Goal: Task Accomplishment & Management: Manage account settings

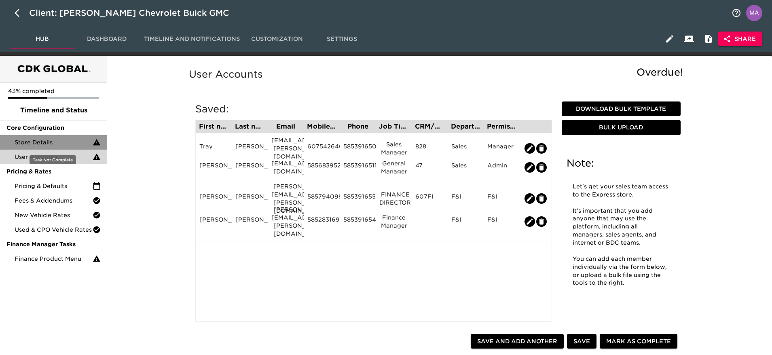
click at [34, 140] on span "Store Details" at bounding box center [54, 142] width 78 height 8
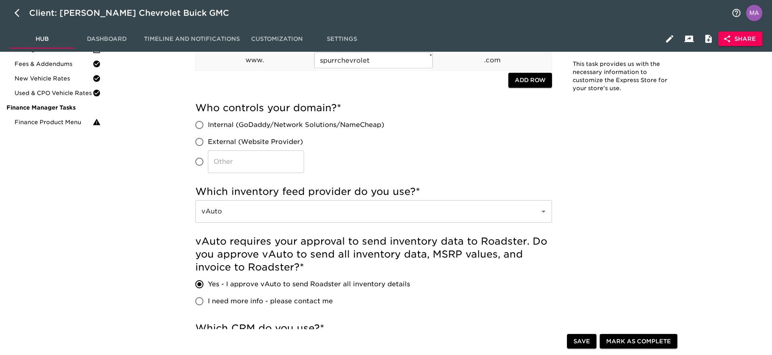
scroll to position [182, 0]
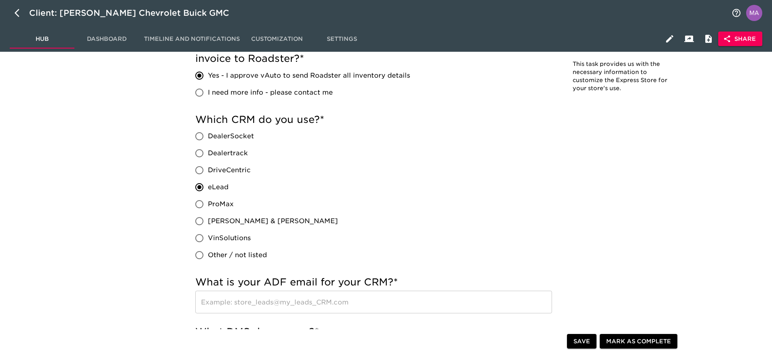
scroll to position [364, 0]
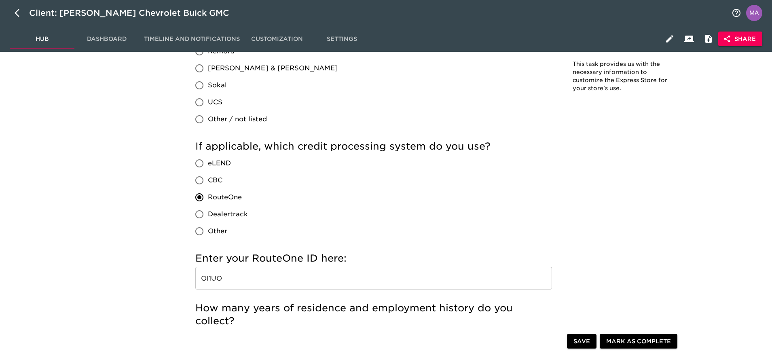
scroll to position [788, 0]
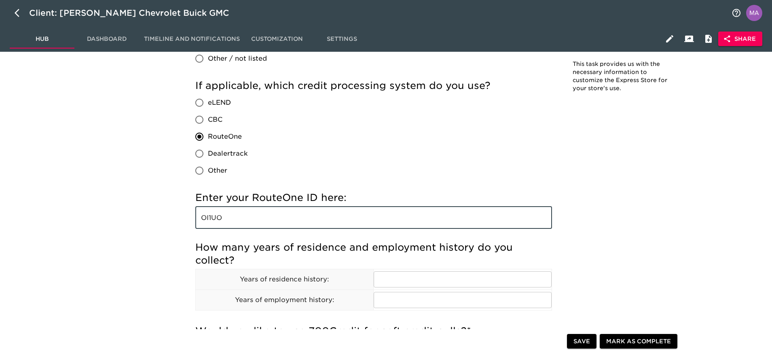
click at [232, 215] on input "OI1UO" at bounding box center [373, 217] width 356 height 23
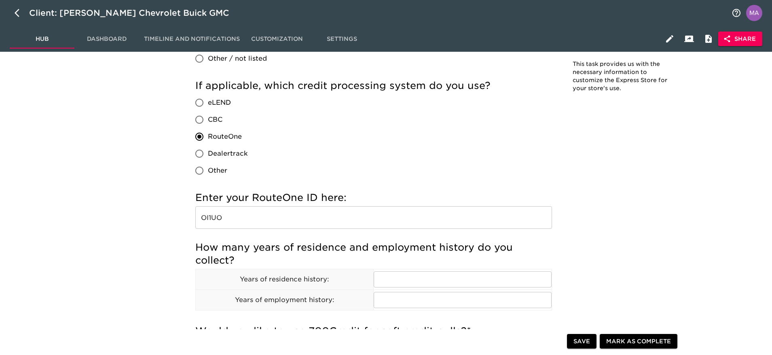
click at [139, 222] on div "Store Details Overdue! Note: This task provides us with the necessary informati…" at bounding box center [437, 253] width 658 height 1963
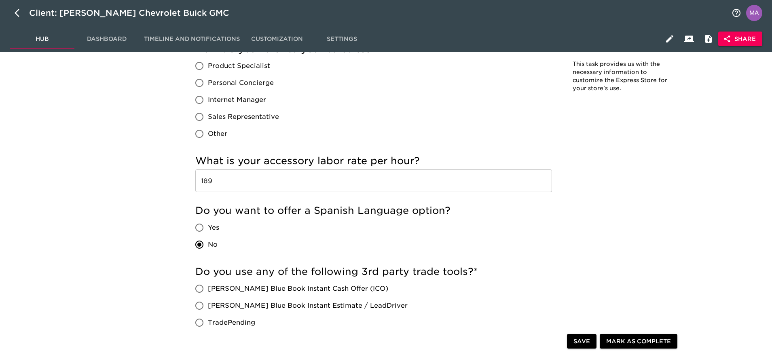
scroll to position [1334, 0]
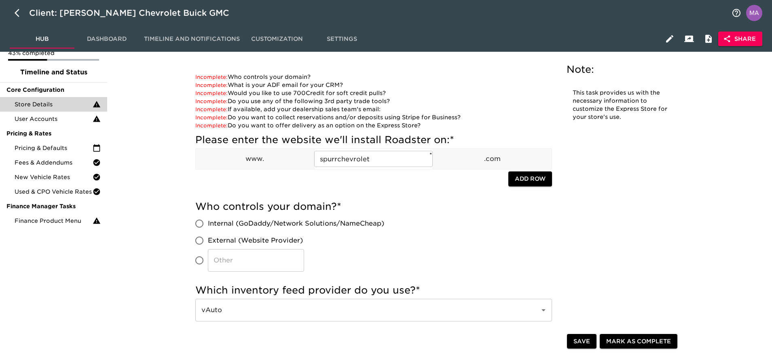
scroll to position [0, 0]
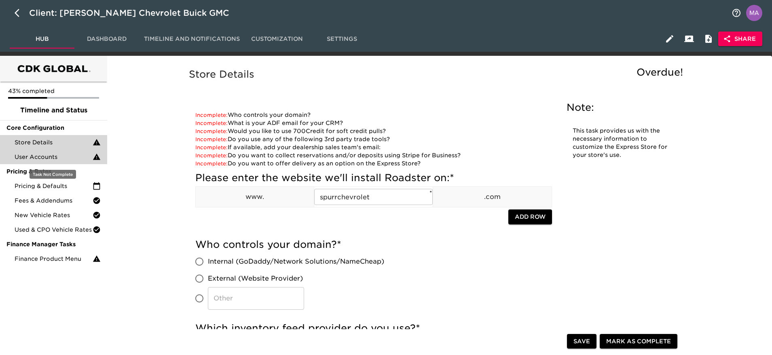
click at [36, 153] on span "User Accounts" at bounding box center [54, 157] width 78 height 8
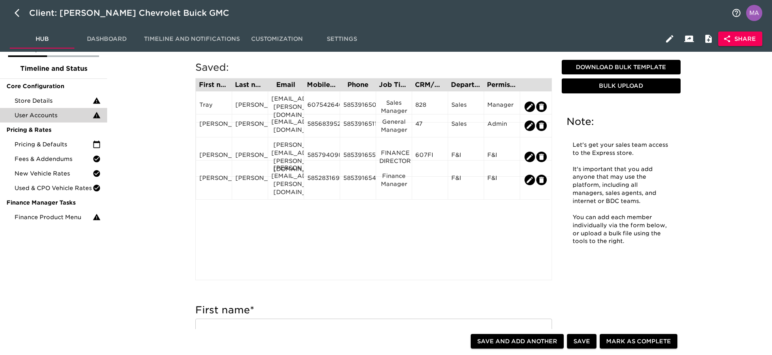
scroll to position [61, 0]
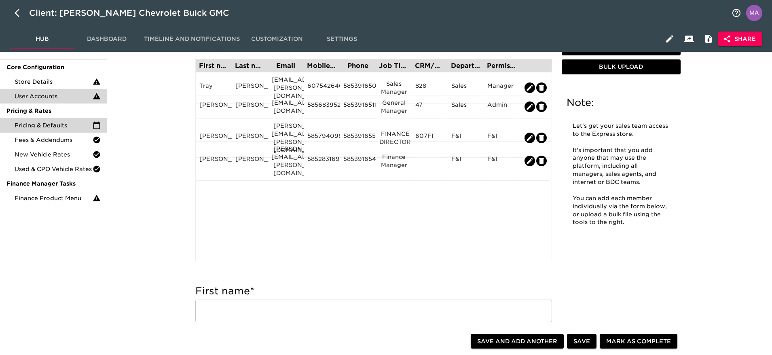
click at [42, 120] on div "Pricing & Defaults" at bounding box center [53, 125] width 107 height 15
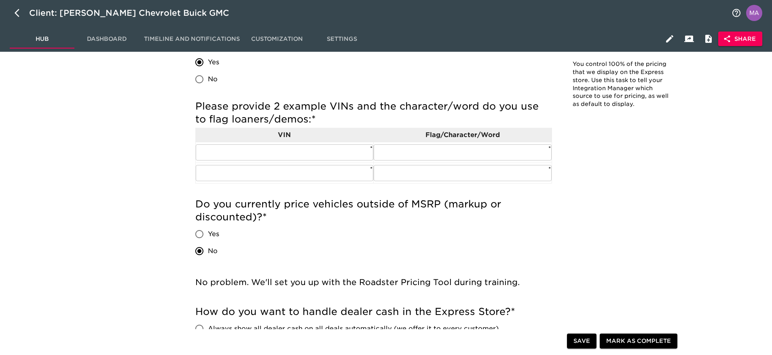
scroll to position [303, 0]
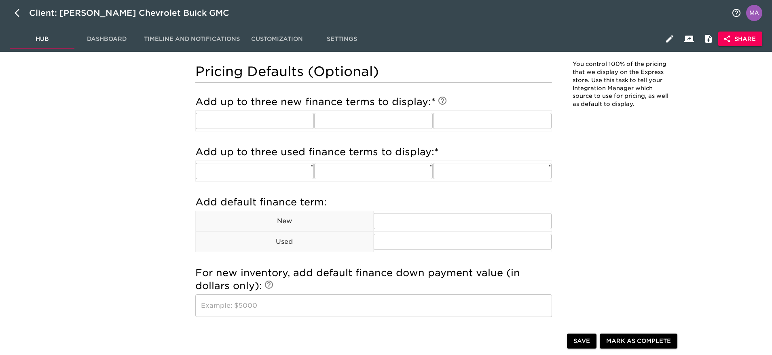
scroll to position [606, 0]
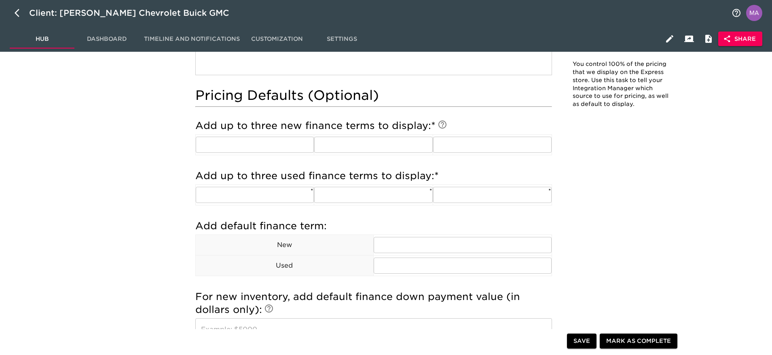
click at [126, 189] on div "Pricing & Defaults Overdue! Note: You control 100% of the pricing that we displ…" at bounding box center [437, 117] width 658 height 1326
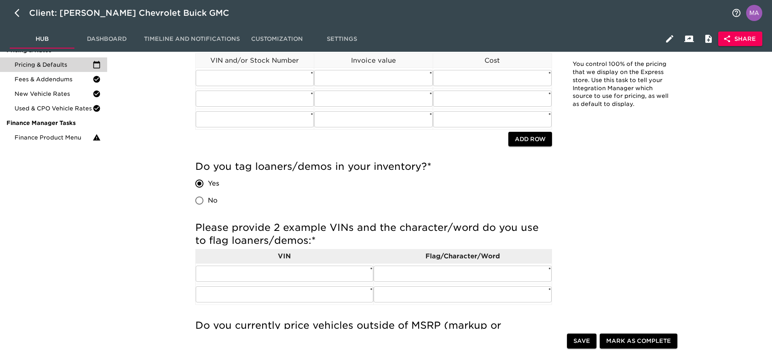
scroll to position [0, 0]
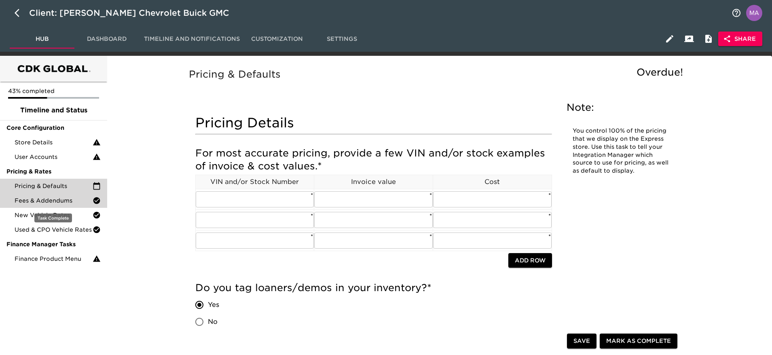
click at [46, 200] on span "Fees & Addendums" at bounding box center [54, 200] width 78 height 8
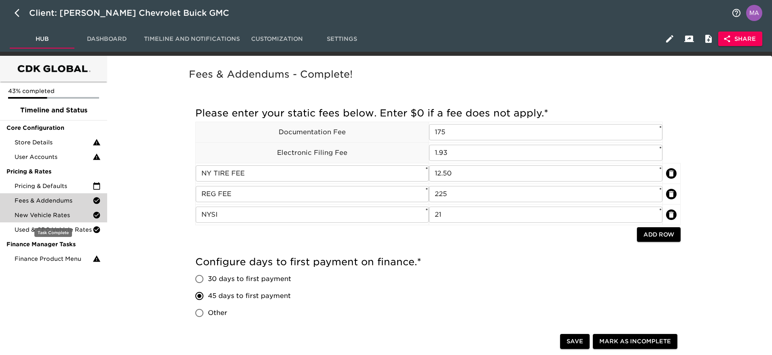
click at [59, 213] on span "New Vehicle Rates" at bounding box center [54, 215] width 78 height 8
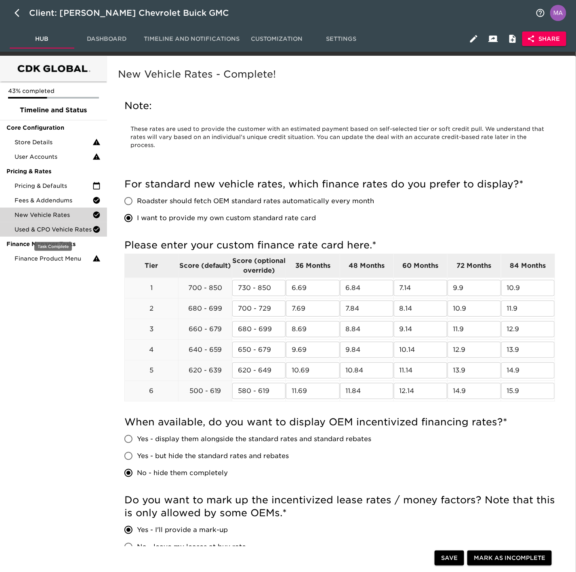
click at [42, 230] on span "Used & CPO Vehicle Rates" at bounding box center [54, 230] width 78 height 8
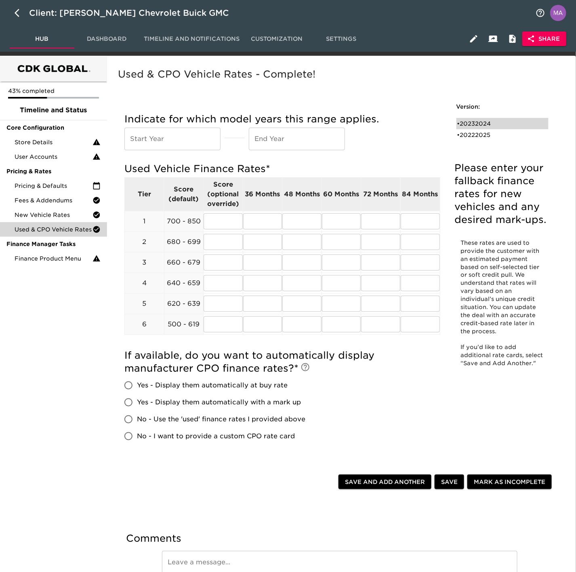
click at [479, 123] on div "• 20232024" at bounding box center [498, 124] width 80 height 8
type input "2023"
type input "2024"
radio input "true"
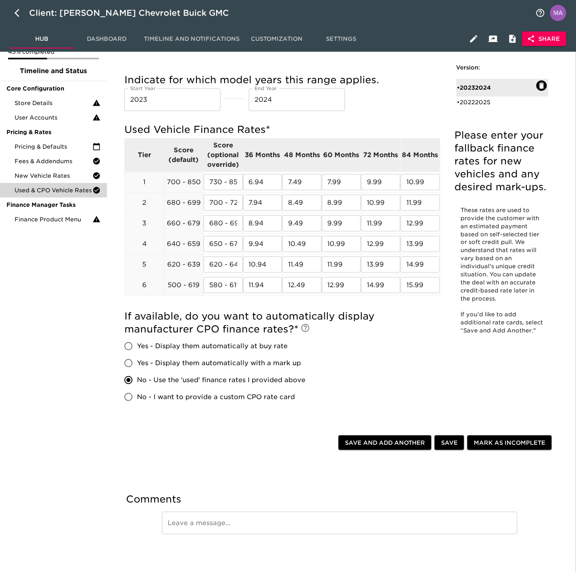
scroll to position [61, 0]
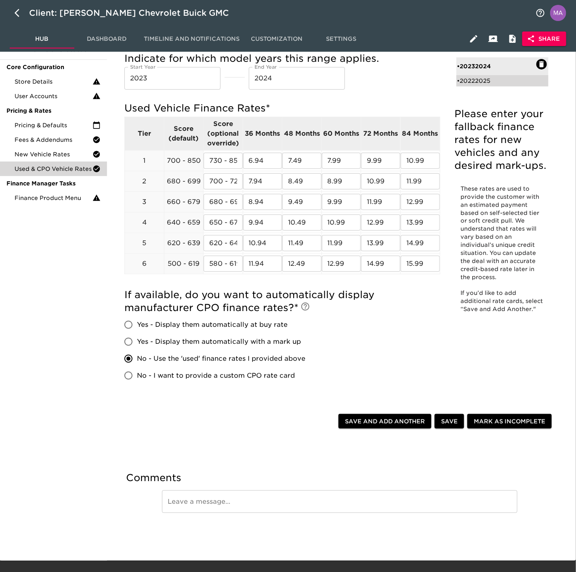
click at [498, 85] on div "• 20222025" at bounding box center [503, 80] width 93 height 11
type input "2022"
type input "2025"
radio input "true"
radio input "false"
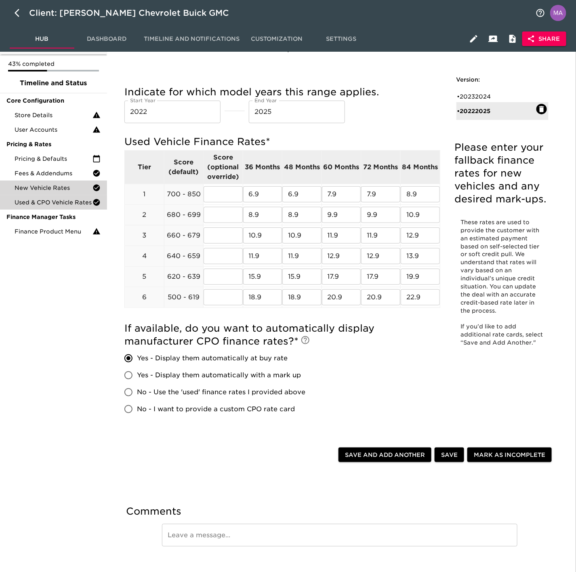
scroll to position [0, 0]
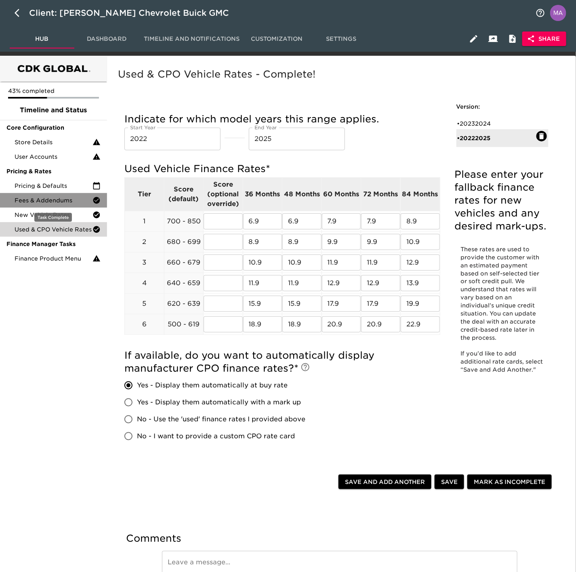
click at [50, 202] on span "Fees & Addendums" at bounding box center [54, 200] width 78 height 8
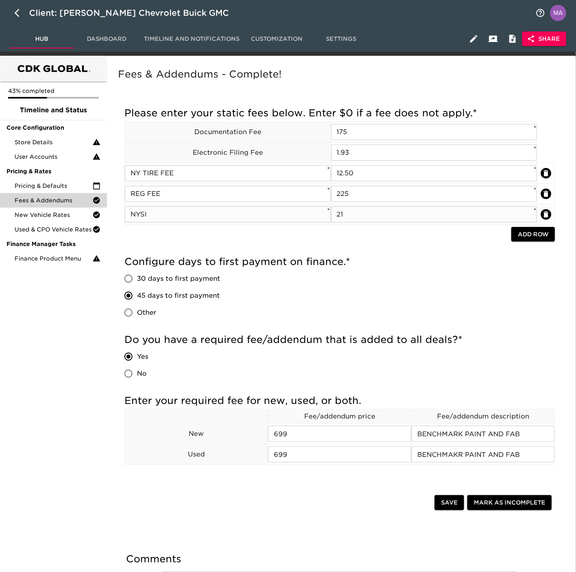
click at [159, 217] on input "NYSI" at bounding box center [228, 215] width 206 height 16
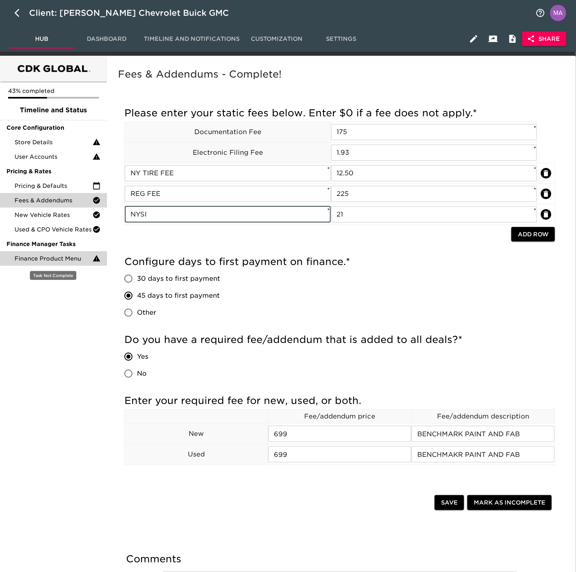
click at [63, 256] on span "Finance Product Menu" at bounding box center [54, 259] width 78 height 8
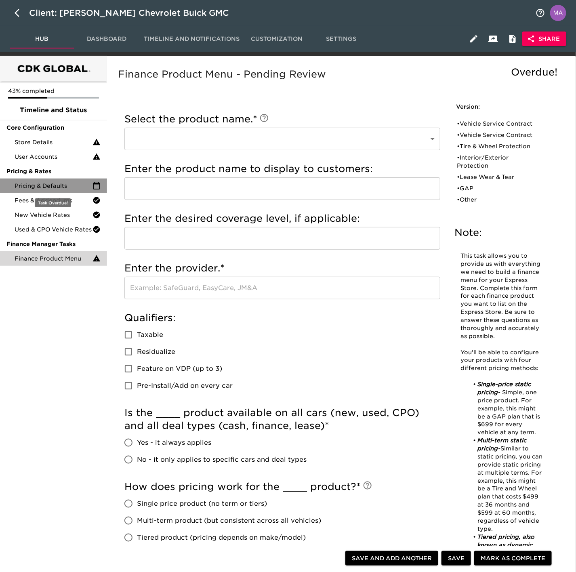
click at [52, 182] on span "Pricing & Defaults" at bounding box center [54, 186] width 78 height 8
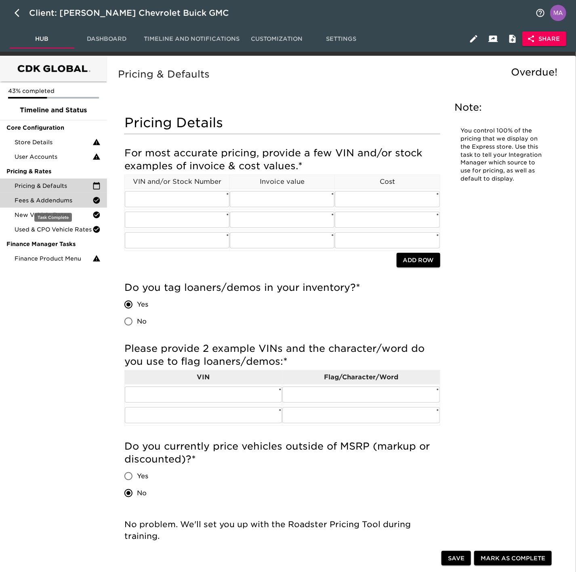
click at [55, 200] on span "Fees & Addendums" at bounding box center [54, 200] width 78 height 8
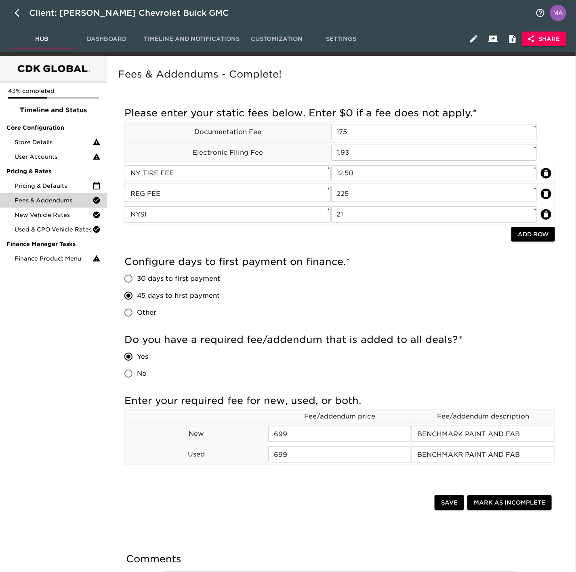
scroll to position [61, 0]
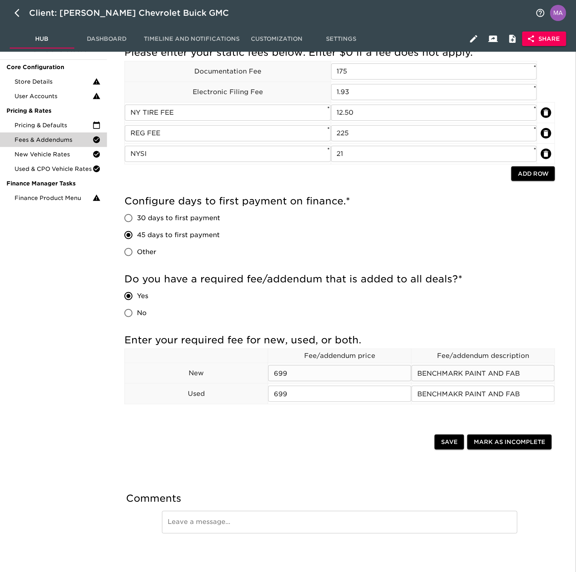
click at [520, 354] on input "BENCHMARK PAINT AND FAB" at bounding box center [483, 373] width 143 height 16
click at [62, 125] on span "Pricing & Defaults" at bounding box center [54, 125] width 78 height 8
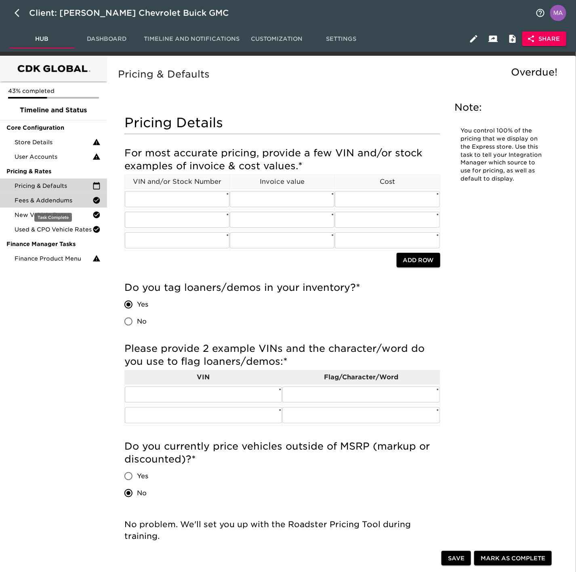
click at [53, 201] on span "Fees & Addendums" at bounding box center [54, 200] width 78 height 8
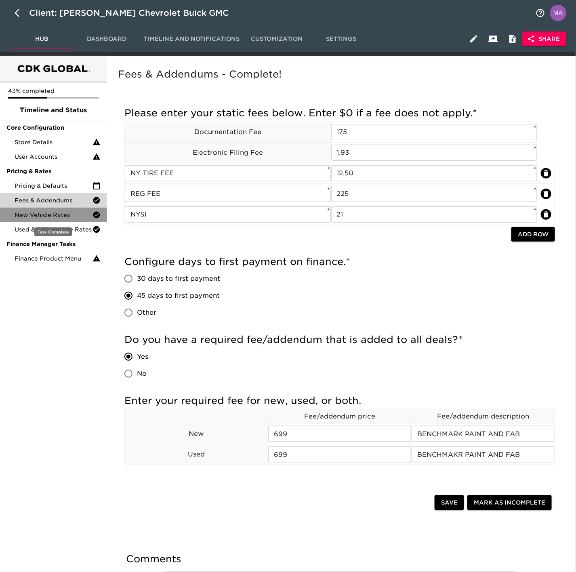
click at [54, 213] on span "New Vehicle Rates" at bounding box center [54, 215] width 78 height 8
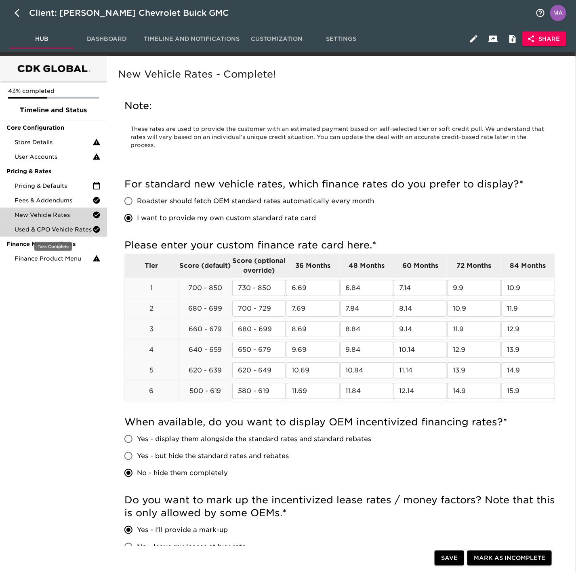
click at [53, 234] on div "Used & CPO Vehicle Rates" at bounding box center [53, 229] width 107 height 15
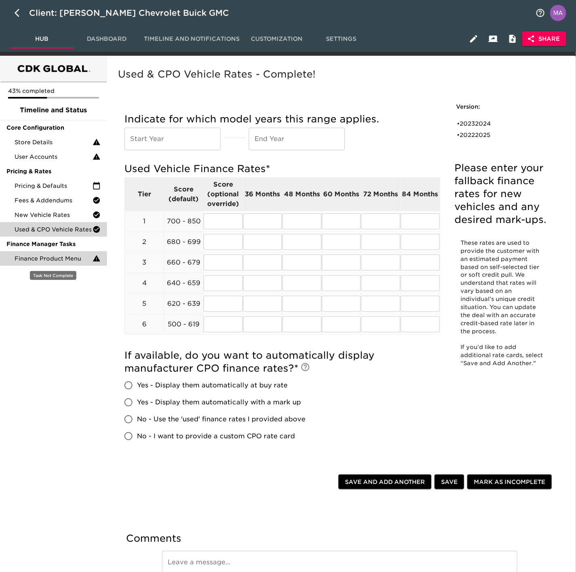
click at [55, 256] on span "Finance Product Menu" at bounding box center [54, 259] width 78 height 8
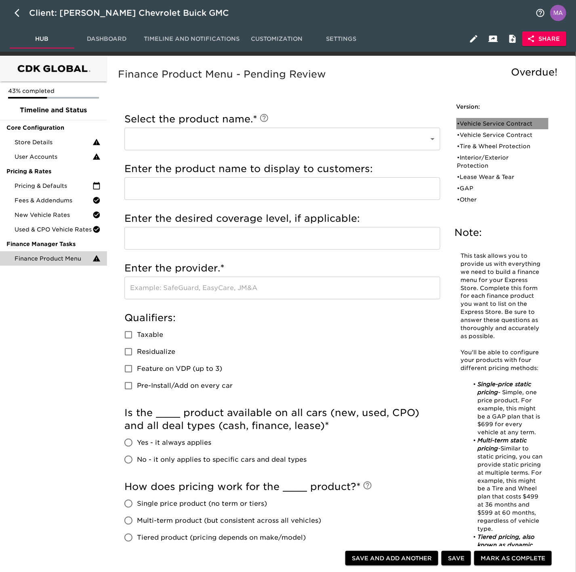
click at [491, 127] on div "• Vehicle Service Contract" at bounding box center [498, 124] width 80 height 8
type input "Vehicle Service Contract"
type input "DOWC VSC"
type input "LEVEL 4"
type input "DOWC"
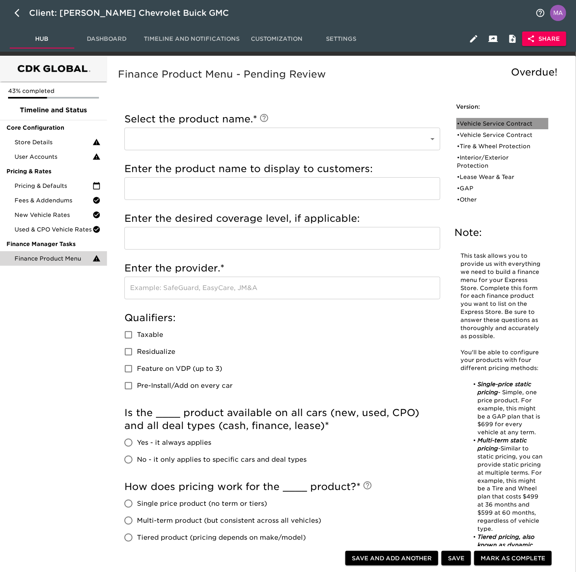
checkbox input "true"
radio input "true"
checkbox input "true"
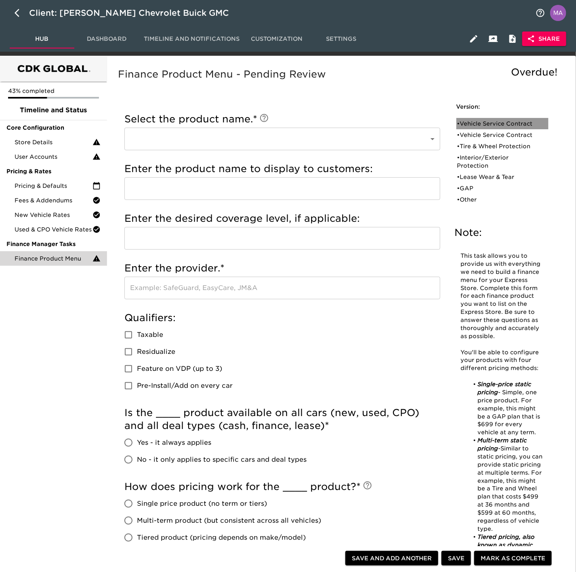
checkbox input "true"
radio input "true"
type input "3,995"
type input "24124"
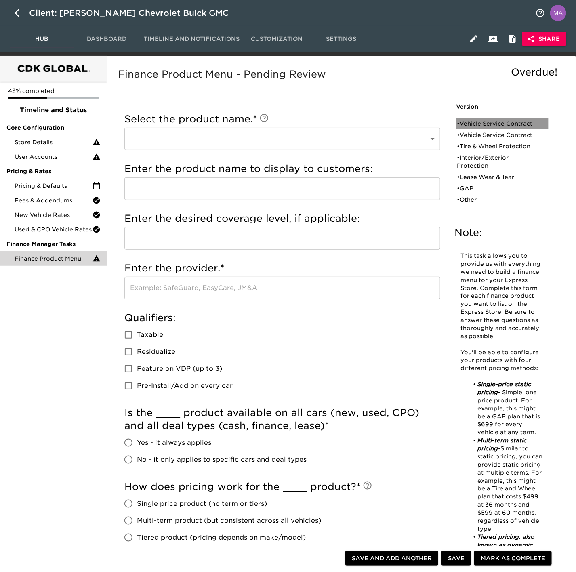
radio input "true"
type input "3,995"
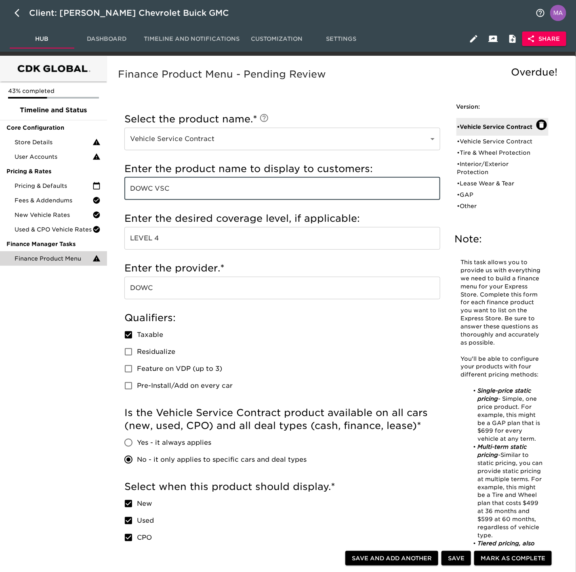
click at [240, 189] on input "DOWC VSC" at bounding box center [282, 188] width 316 height 23
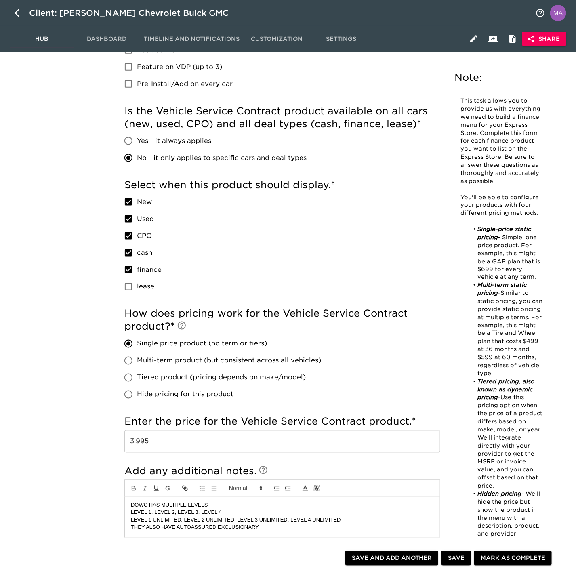
scroll to position [303, 0]
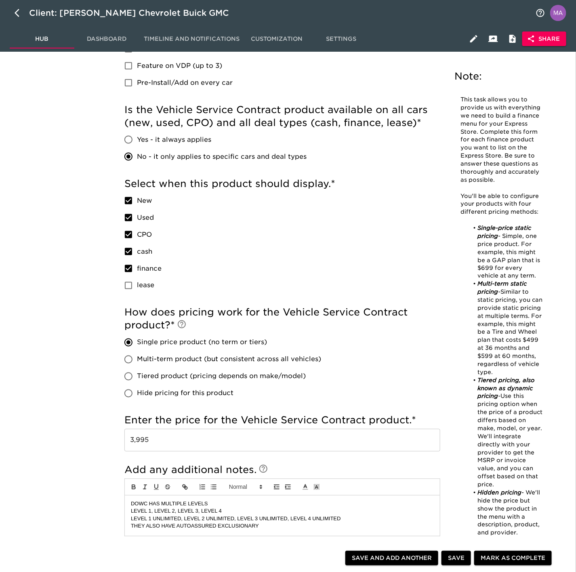
click at [191, 354] on input "3,995" at bounding box center [282, 440] width 316 height 23
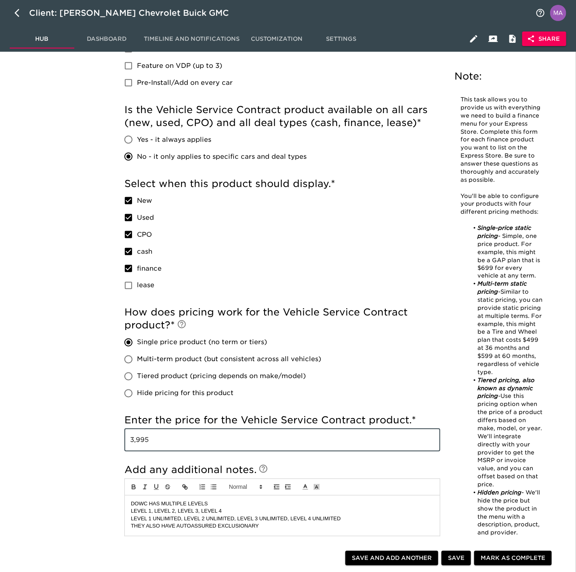
click at [191, 354] on input "3,995" at bounding box center [282, 440] width 316 height 23
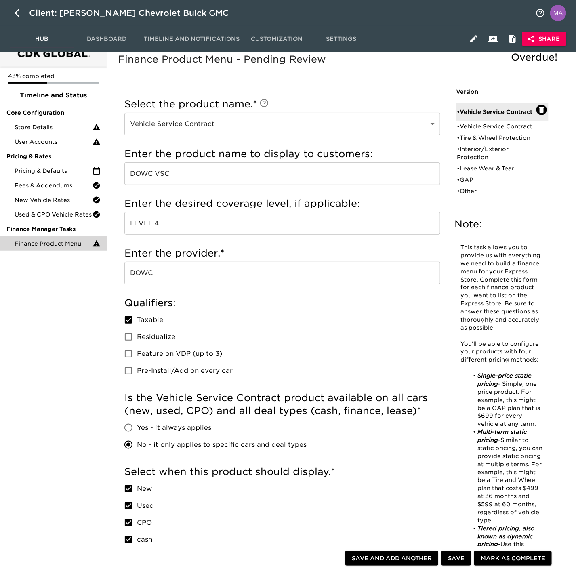
scroll to position [0, 0]
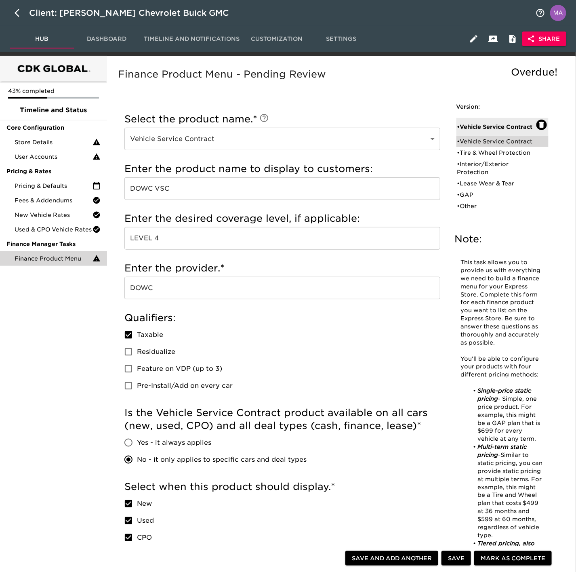
click at [481, 144] on div "• Vehicle Service Contract" at bounding box center [498, 141] width 80 height 8
type input "GM VSC"
type input "PLATINUM"
type input "GM"
checkbox input "true"
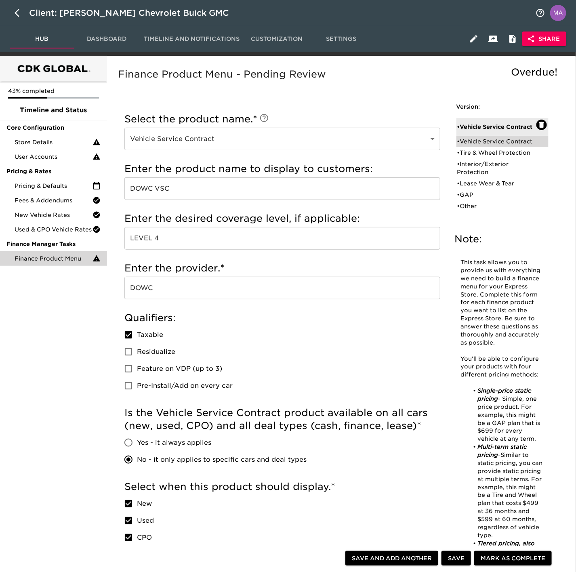
radio input "true"
checkbox input "true"
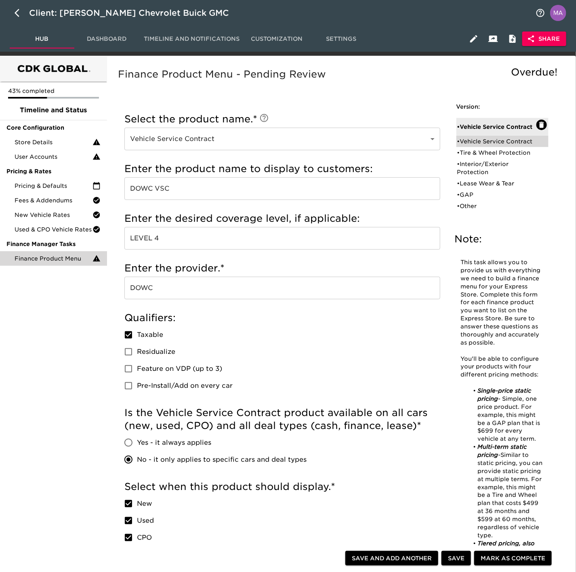
checkbox input "true"
radio input "true"
type input "311963"
radio input "true"
type input "2000"
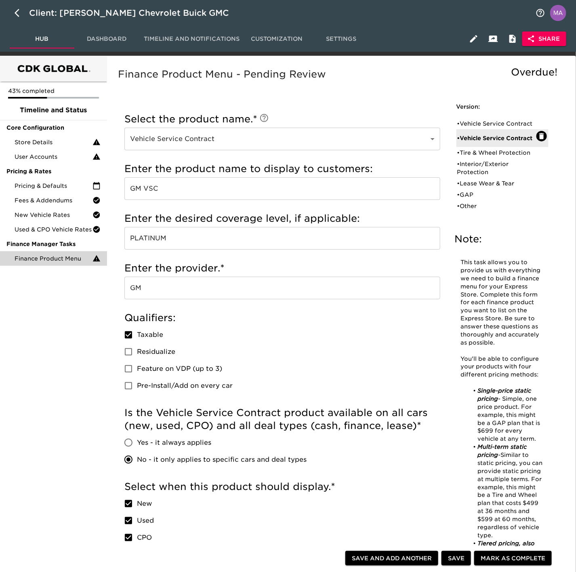
click at [192, 184] on input "GM VSC" at bounding box center [282, 188] width 316 height 23
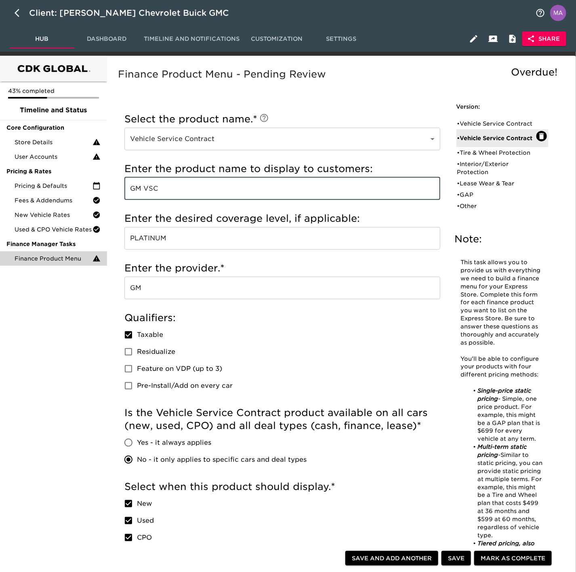
click at [192, 184] on input "GM VSC" at bounding box center [282, 188] width 316 height 23
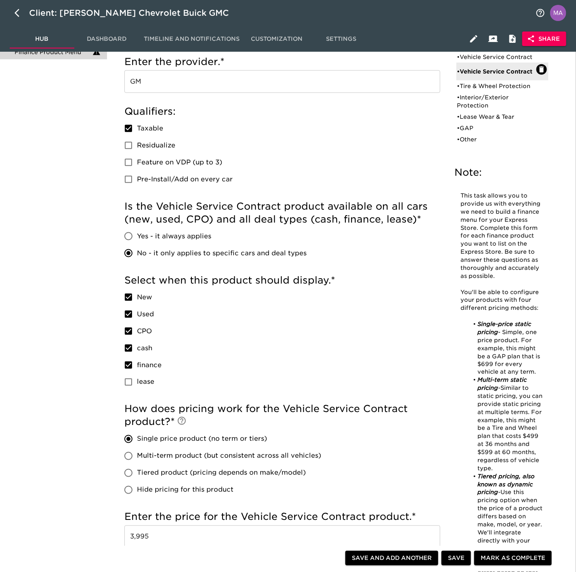
scroll to position [364, 0]
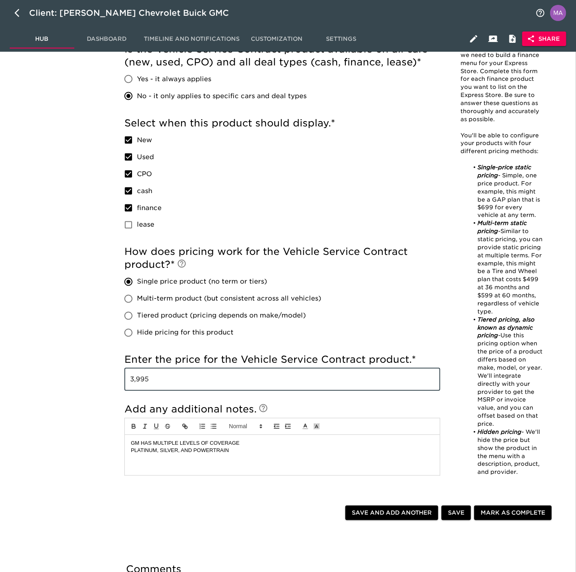
click at [250, 354] on input "3,995" at bounding box center [282, 380] width 316 height 23
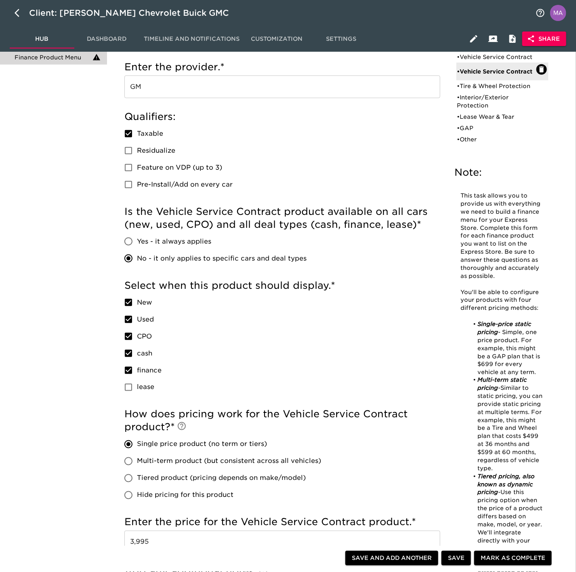
scroll to position [0, 0]
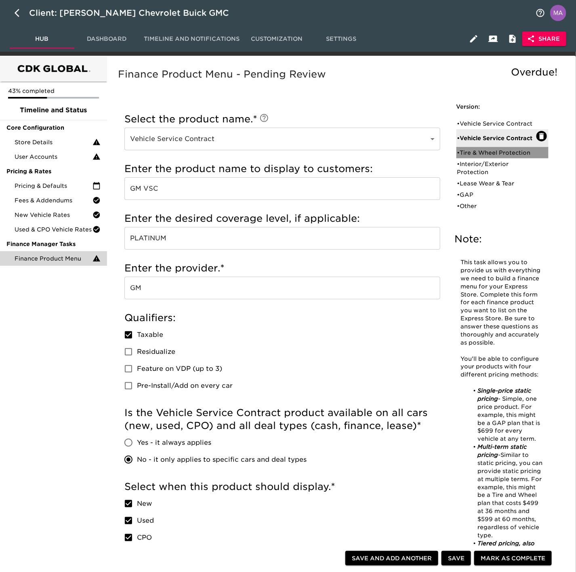
click at [472, 152] on div "• Tire & Wheel Protection" at bounding box center [498, 153] width 80 height 8
type input "Tire & Wheel Protection"
type input "TIRE & WHEEL PROTECTION"
type input "6T"
type input "TIRE WISE"
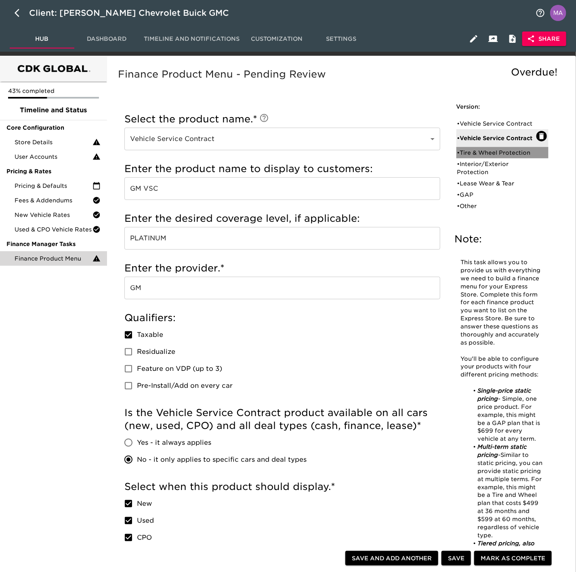
checkbox input "true"
radio input "true"
checkbox input "true"
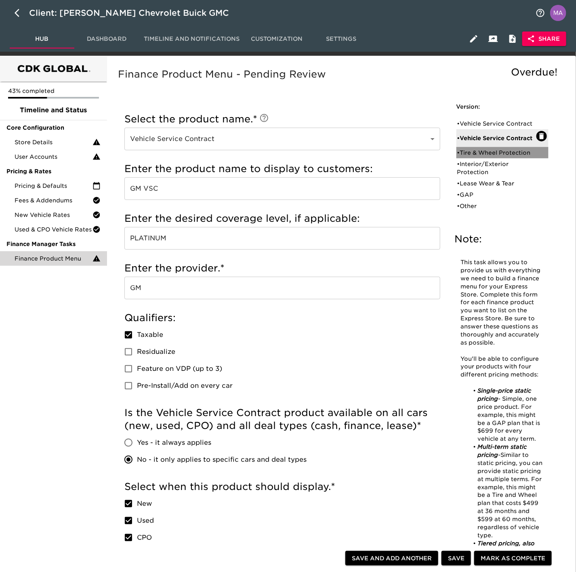
checkbox input "true"
radio input "false"
radio input "true"
radio input "false"
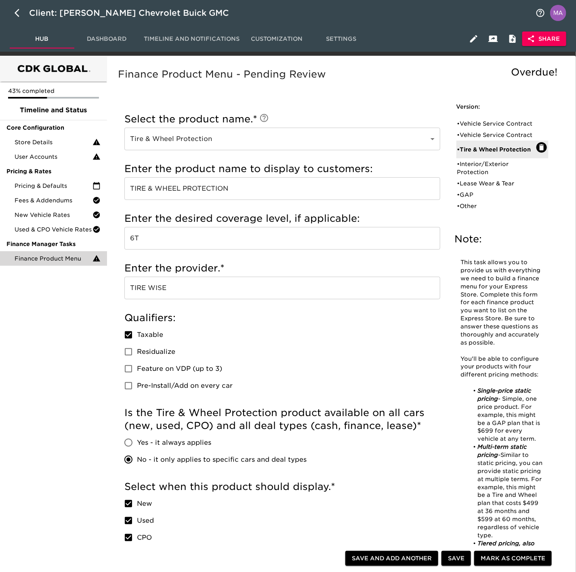
click at [206, 189] on input "TIRE & WHEEL PROTECTION" at bounding box center [282, 188] width 316 height 23
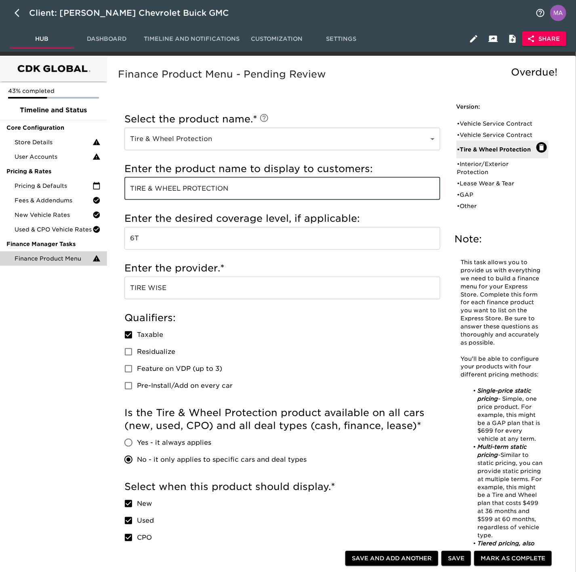
click at [206, 189] on input "TIRE & WHEEL PROTECTION" at bounding box center [282, 188] width 316 height 23
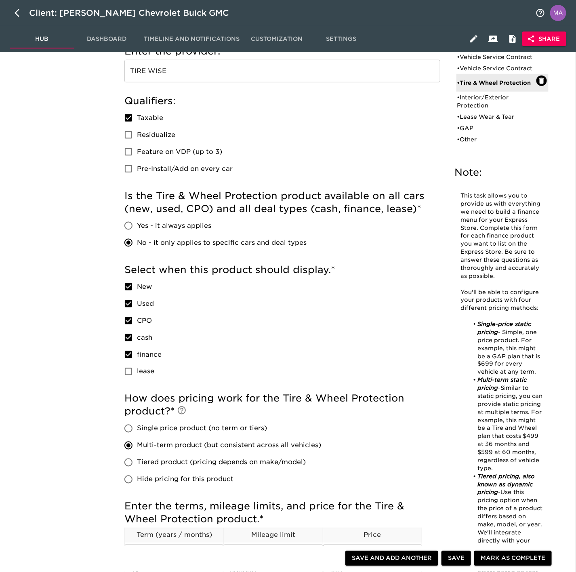
scroll to position [35, 0]
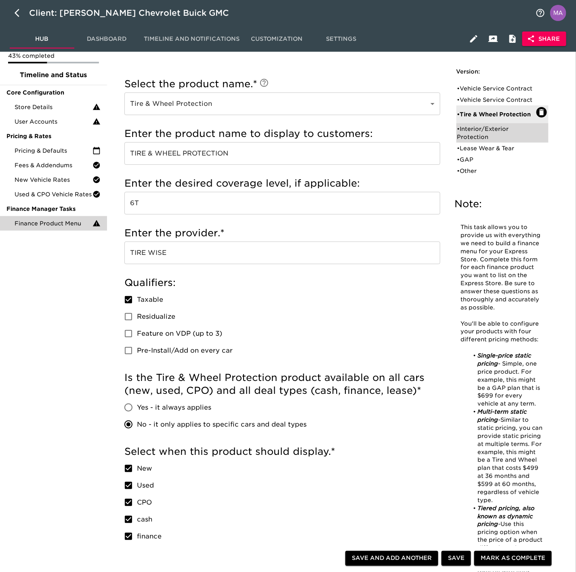
click at [493, 129] on div "• Interior/Exterior Protection" at bounding box center [498, 133] width 80 height 16
type input "Interior/Exterior Protection"
type input "BENCHMARK PAINT AND FAB"
type input "BENCHMARK"
checkbox input "true"
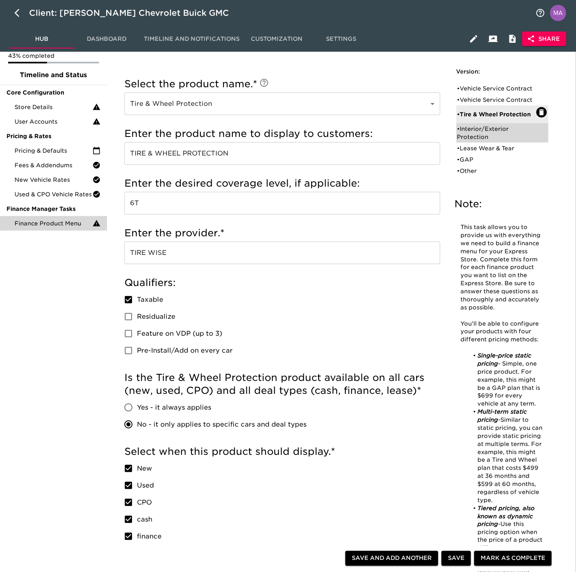
radio input "true"
radio input "false"
checkbox input "false"
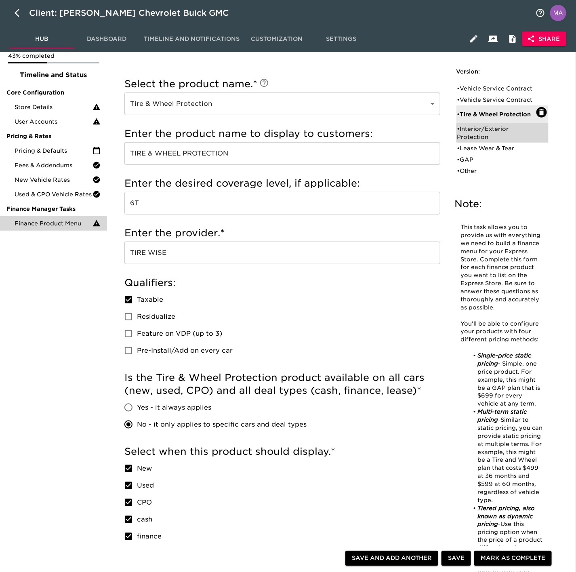
checkbox input "false"
radio input "true"
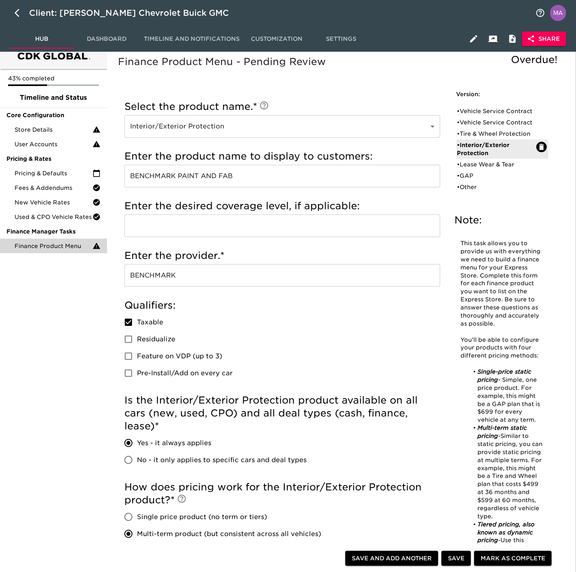
scroll to position [0, 0]
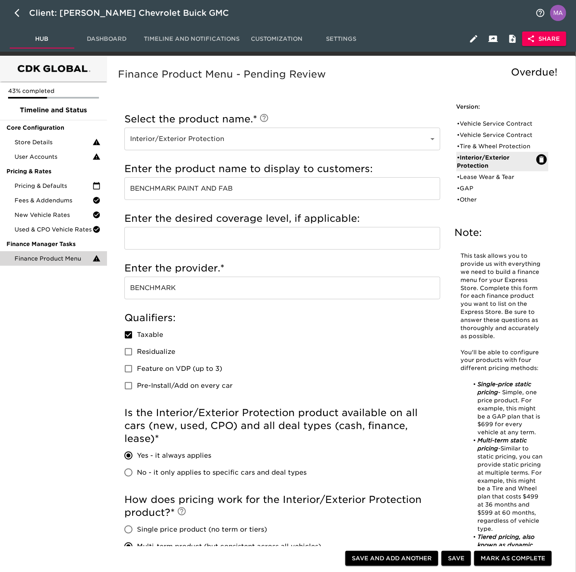
click at [244, 183] on input "BENCHMARK PAINT AND FAB" at bounding box center [282, 188] width 316 height 23
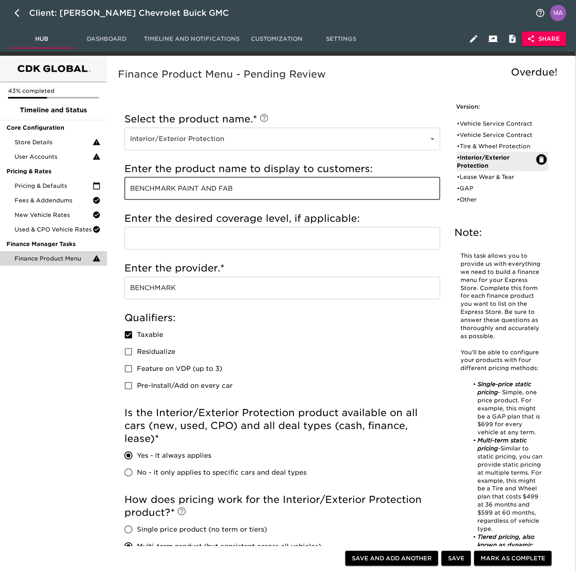
click at [244, 183] on input "BENCHMARK PAINT AND FAB" at bounding box center [282, 188] width 316 height 23
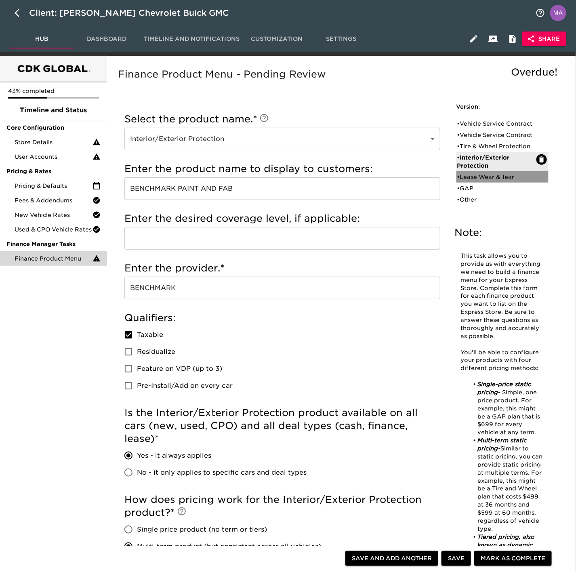
click at [509, 179] on div "• Lease Wear & Tear" at bounding box center [498, 177] width 80 height 8
type input "Lease Wear & Tear"
type input "ASSURANT LEASE WEAR AND TEAR"
type input "ASSURANT"
checkbox input "true"
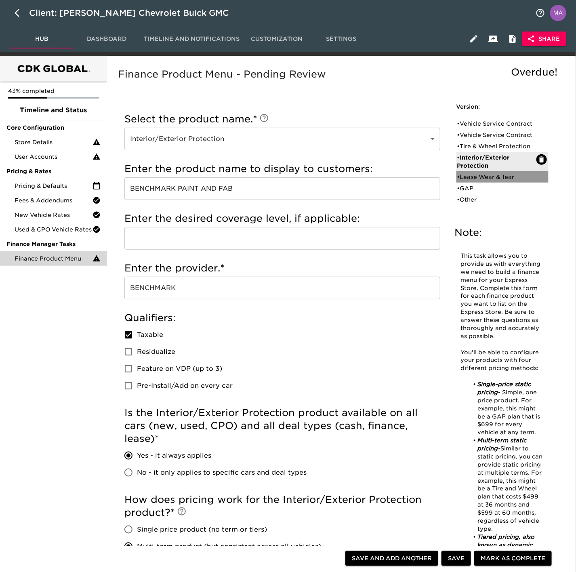
radio input "false"
radio input "true"
checkbox input "true"
radio input "true"
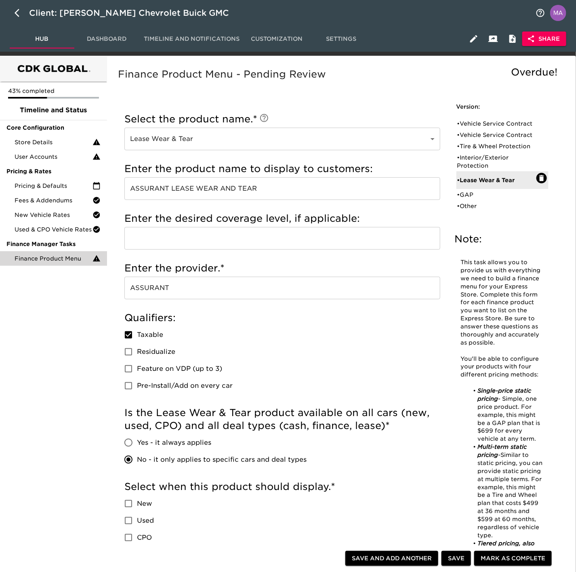
click at [291, 194] on input "ASSURANT LEASE WEAR AND TEAR" at bounding box center [282, 188] width 316 height 23
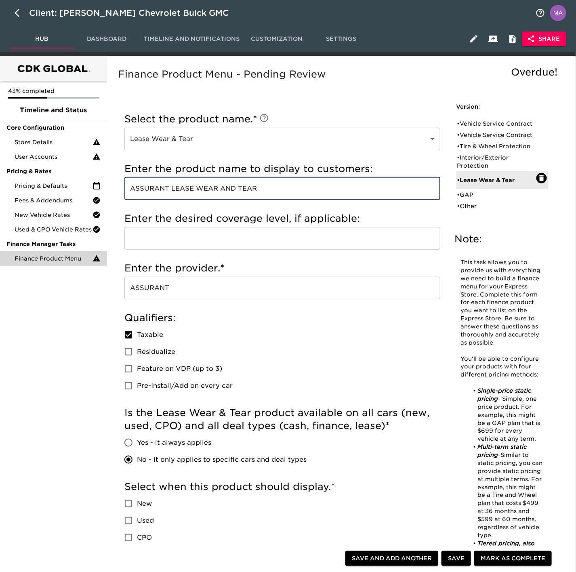
click at [291, 194] on input "ASSURANT LEASE WEAR AND TEAR" at bounding box center [282, 188] width 316 height 23
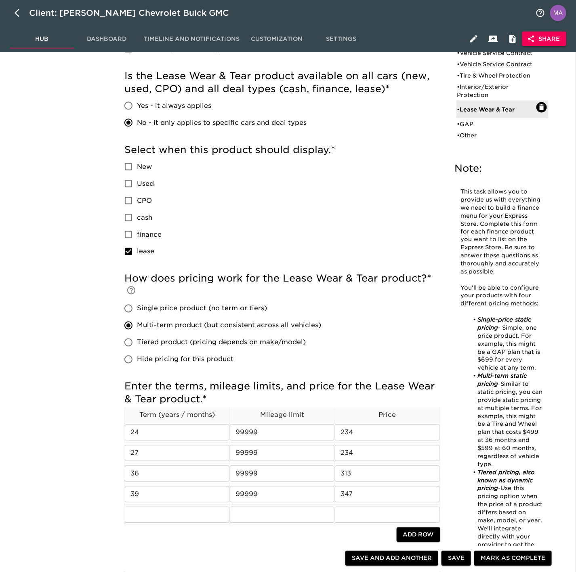
scroll to position [364, 0]
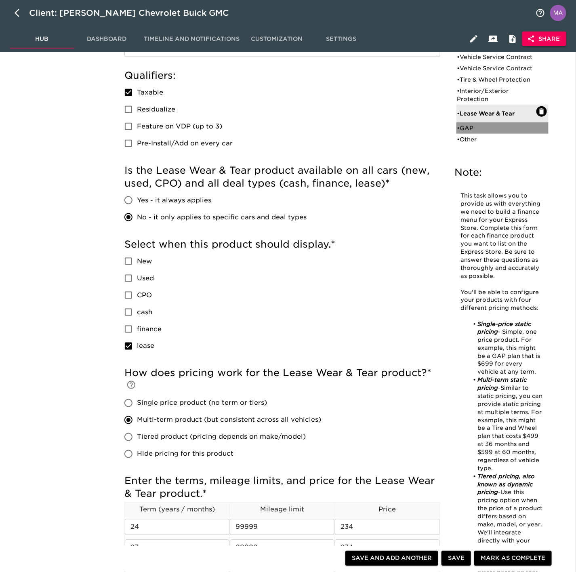
click at [474, 130] on div "• GAP" at bounding box center [498, 128] width 80 height 8
type input "GAP"
checkbox input "true"
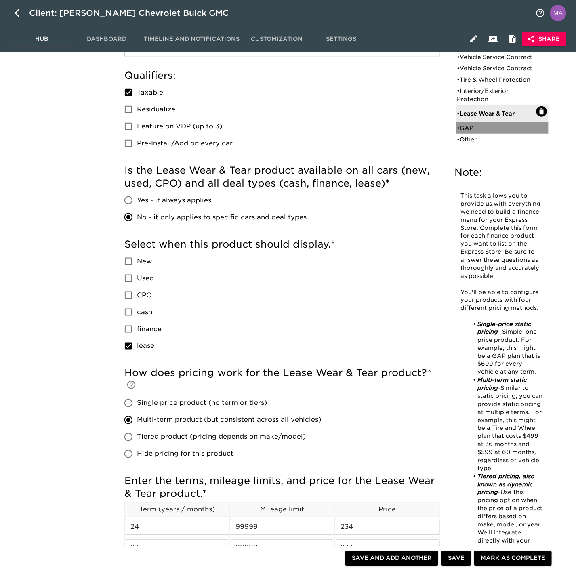
radio input "true"
checkbox input "true"
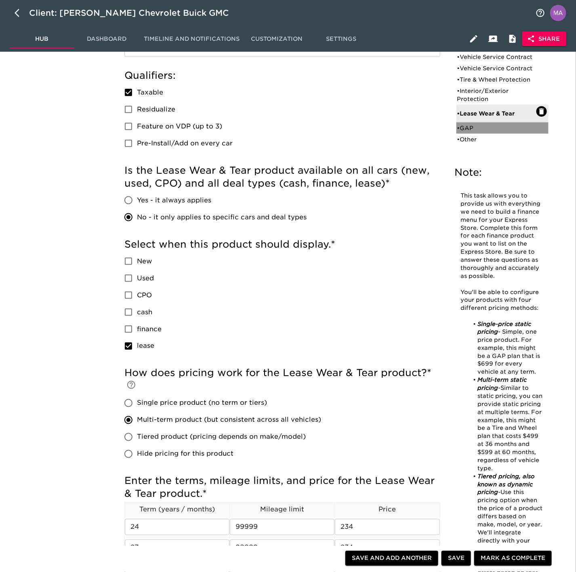
checkbox input "false"
radio input "false"
radio input "true"
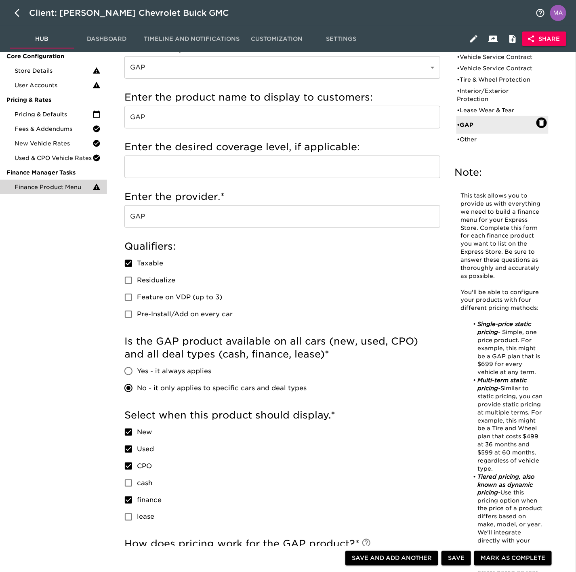
scroll to position [61, 0]
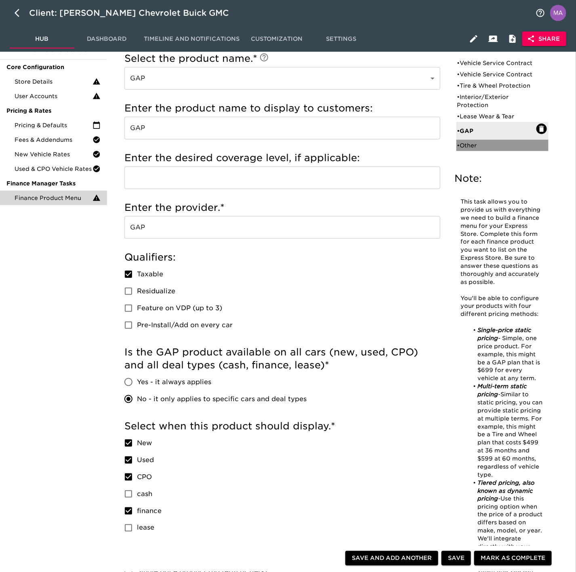
click at [482, 145] on div "• Other" at bounding box center [498, 145] width 80 height 8
type input "Other"
type input "ENVIRONMENTAL PROTECTION"
type input "[PERSON_NAME]"
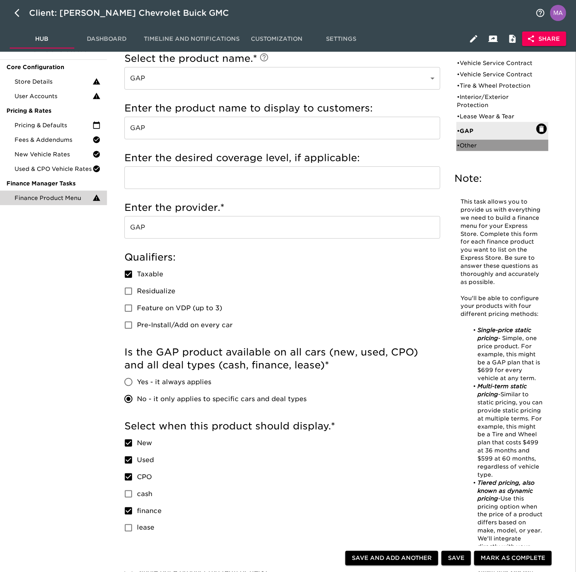
checkbox input "false"
radio input "true"
checkbox input "true"
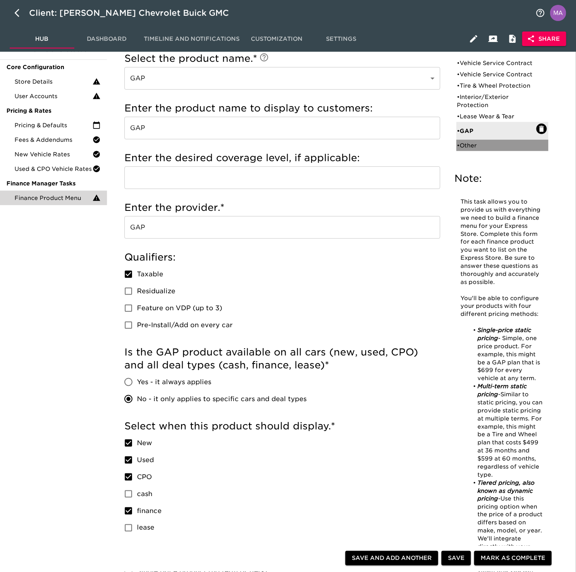
checkbox input "true"
radio input "true"
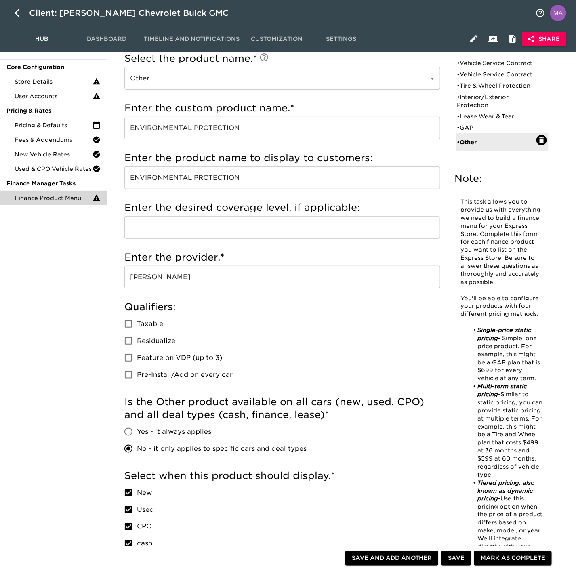
click at [276, 176] on input "ENVIRONMENTAL PROTECTION" at bounding box center [282, 178] width 316 height 23
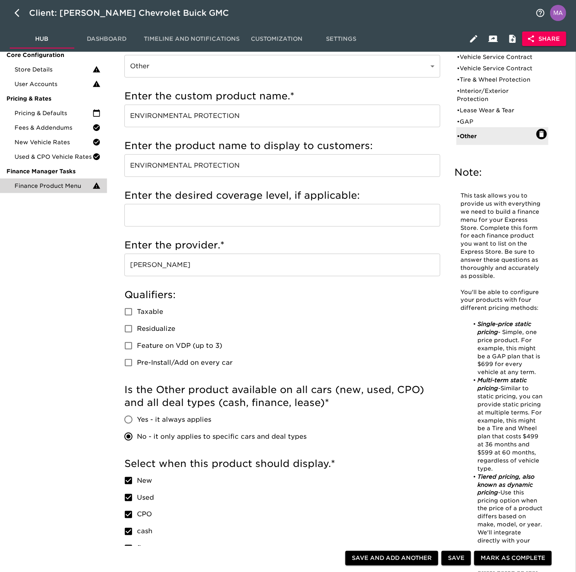
scroll to position [121, 0]
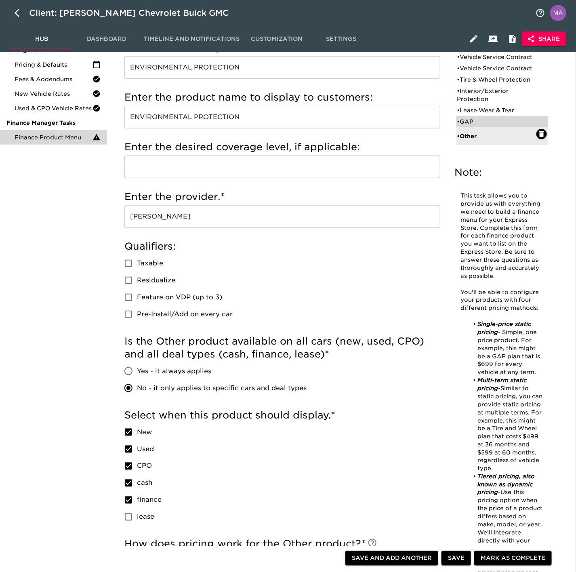
click at [468, 119] on div "• GAP" at bounding box center [498, 122] width 80 height 8
type input "GAP"
checkbox input "true"
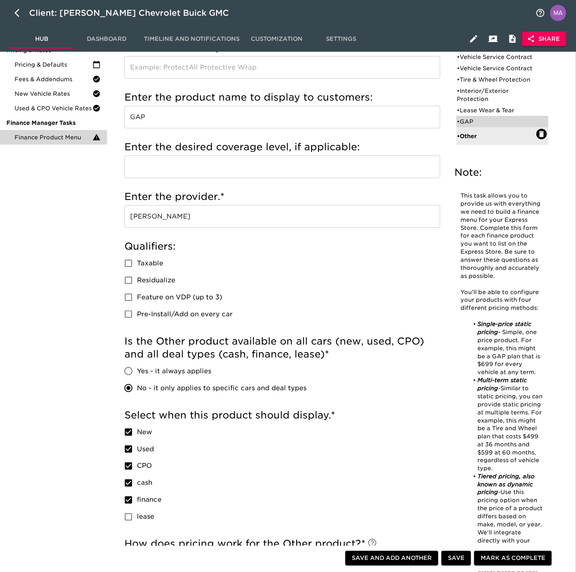
checkbox input "false"
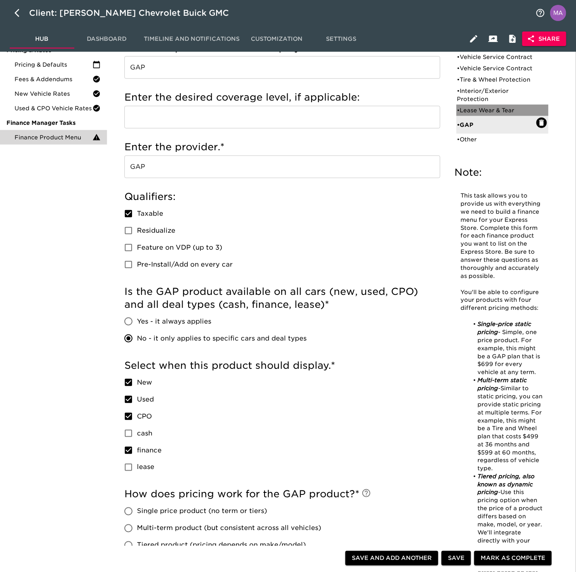
click at [489, 112] on div "• Lease Wear & Tear" at bounding box center [498, 110] width 80 height 8
type input "Lease Wear & Tear"
type input "ASSURANT LEASE WEAR AND TEAR"
type input "ASSURANT"
checkbox input "false"
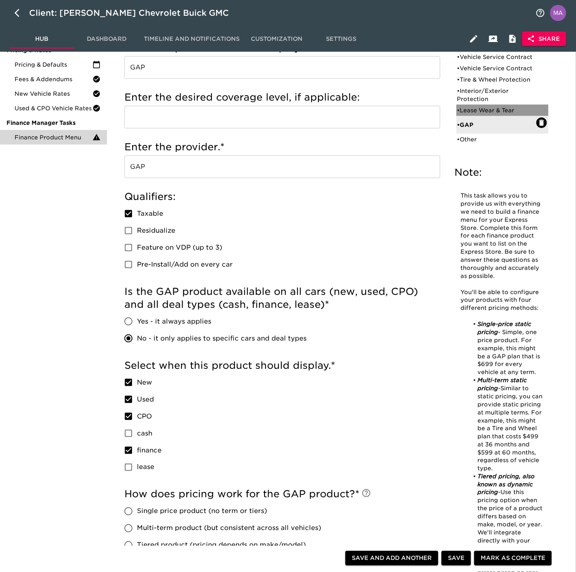
checkbox input "false"
checkbox input "true"
radio input "true"
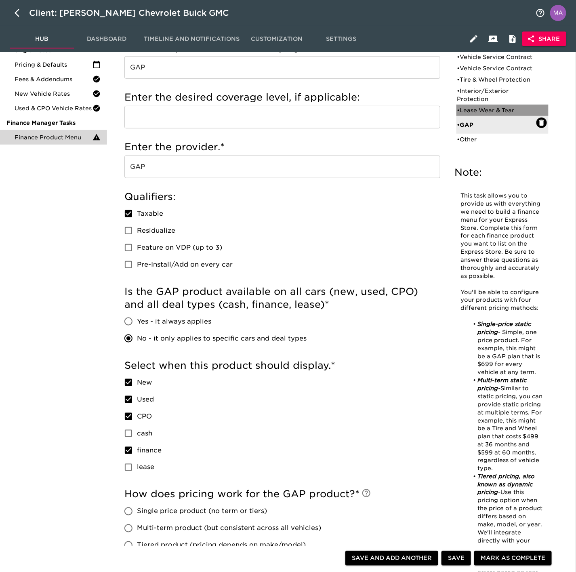
radio input "false"
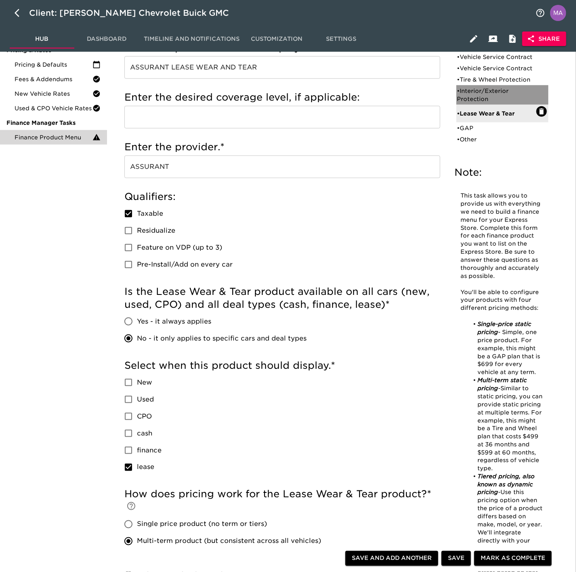
click at [489, 96] on div "• Interior/Exterior Protection" at bounding box center [498, 95] width 80 height 16
type input "Interior/Exterior Protection"
type input "BENCHMARK PAINT AND FAB"
type input "BENCHMARK"
radio input "true"
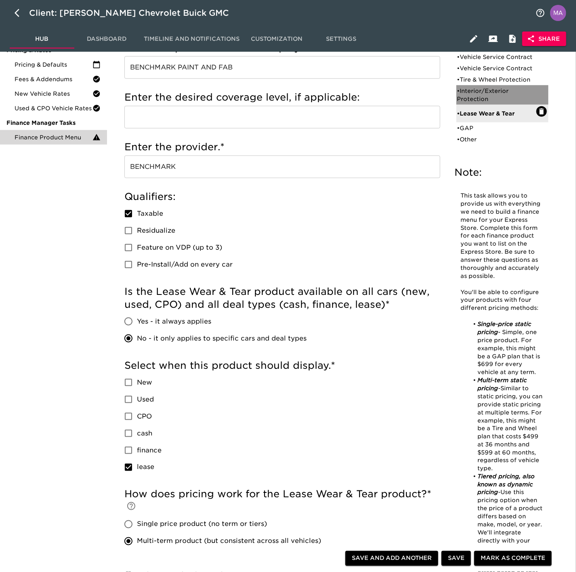
radio input "false"
checkbox input "false"
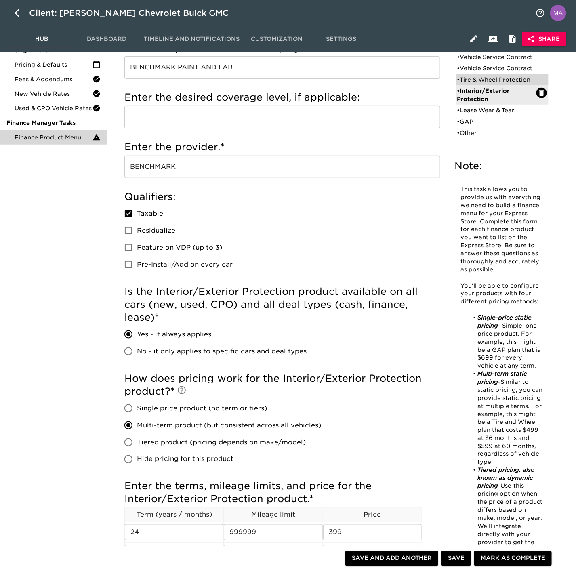
click at [483, 80] on div "• Tire & Wheel Protection" at bounding box center [498, 80] width 80 height 8
type input "Tire & Wheel Protection"
type input "TIRE & WHEEL PROTECTION"
type input "6T"
type input "TIRE WISE"
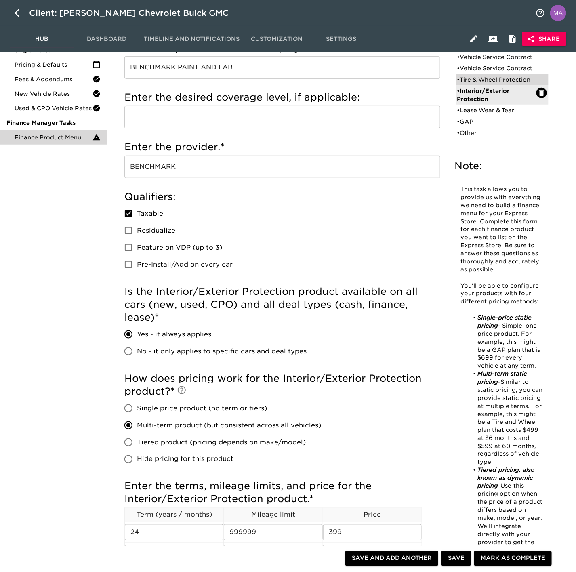
radio input "false"
radio input "true"
checkbox input "true"
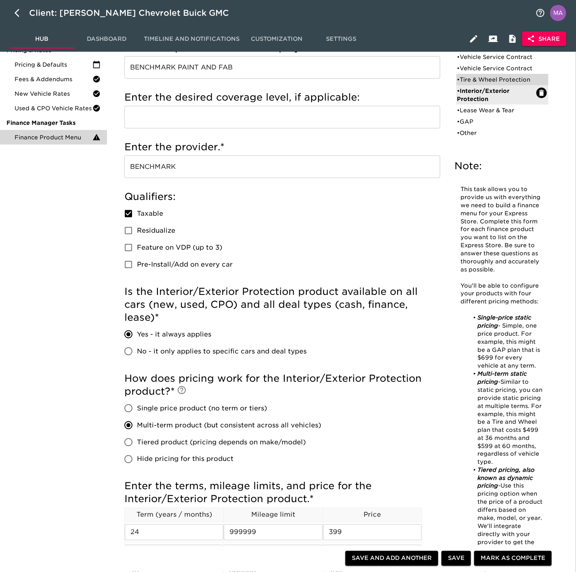
checkbox input "true"
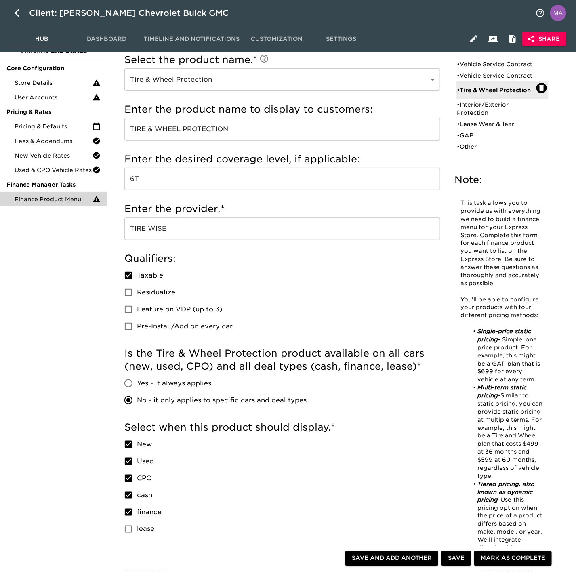
scroll to position [0, 0]
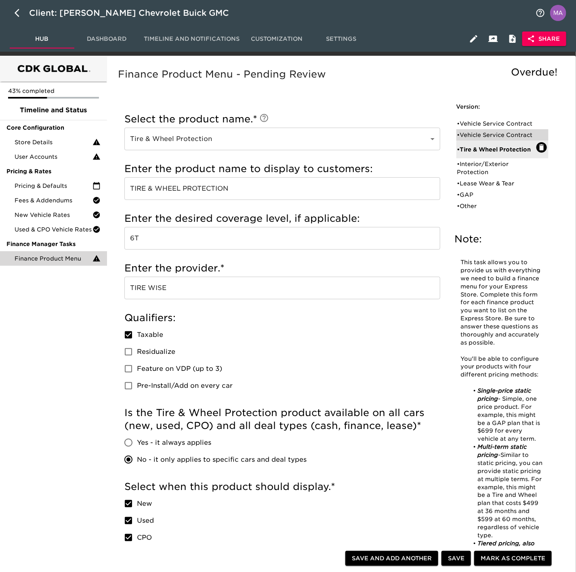
click at [494, 132] on div "• Vehicle Service Contract" at bounding box center [498, 135] width 80 height 8
type input "Vehicle Service Contract"
type input "GM VSC"
type input "PLATINUM"
type input "GM"
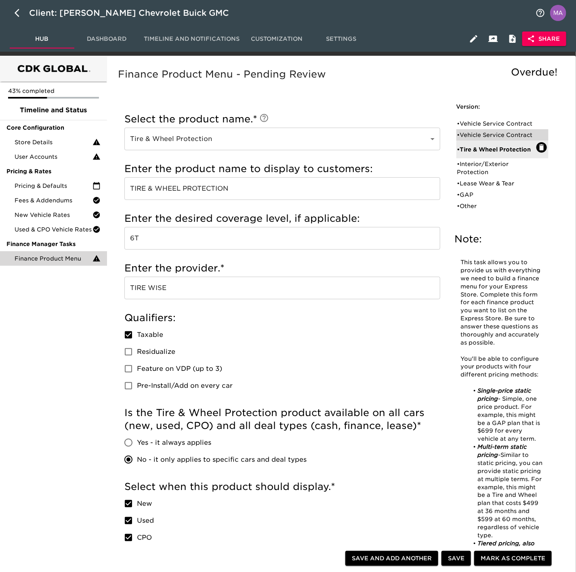
radio input "true"
radio input "false"
type input "3,995"
type input "311963"
radio input "true"
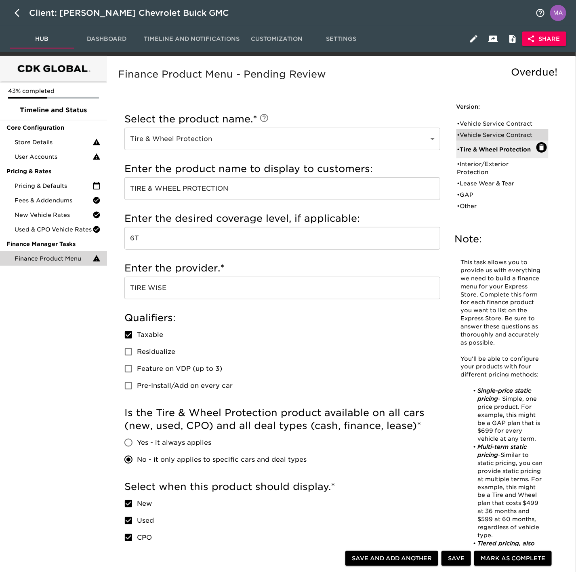
type input "2000"
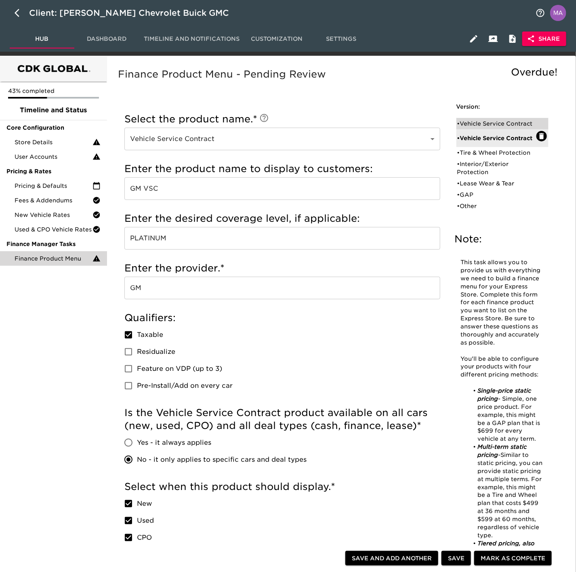
click at [484, 126] on div "• Vehicle Service Contract" at bounding box center [498, 124] width 80 height 8
type input "DOWC VSC"
type input "LEVEL 4"
type input "DOWC"
type input "24124"
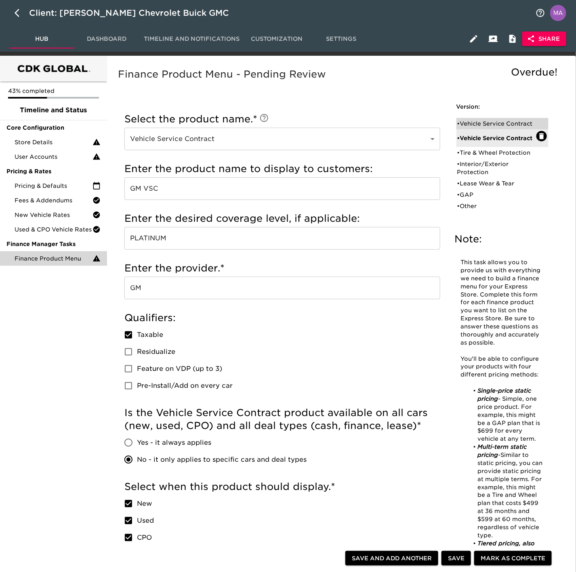
type input "3,995"
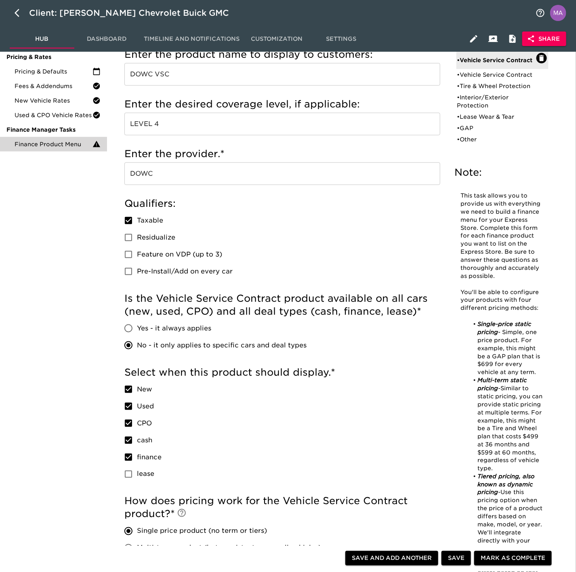
scroll to position [121, 0]
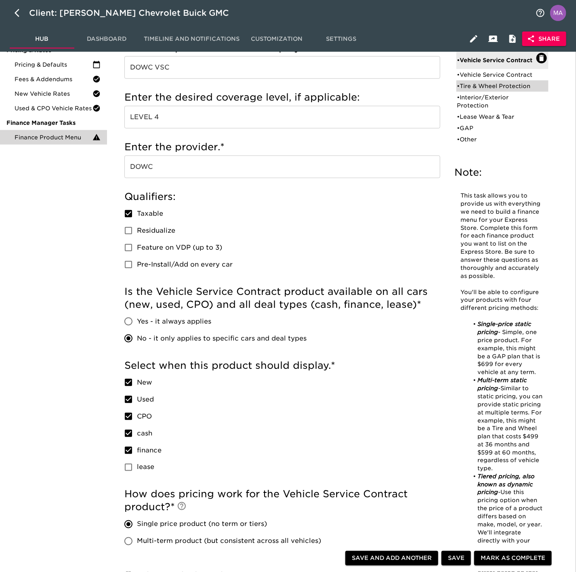
click at [502, 83] on div "• Tire & Wheel Protection" at bounding box center [498, 86] width 80 height 8
type input "Tire & Wheel Protection"
type input "TIRE & WHEEL PROTECTION"
type input "6T"
type input "TIRE WISE"
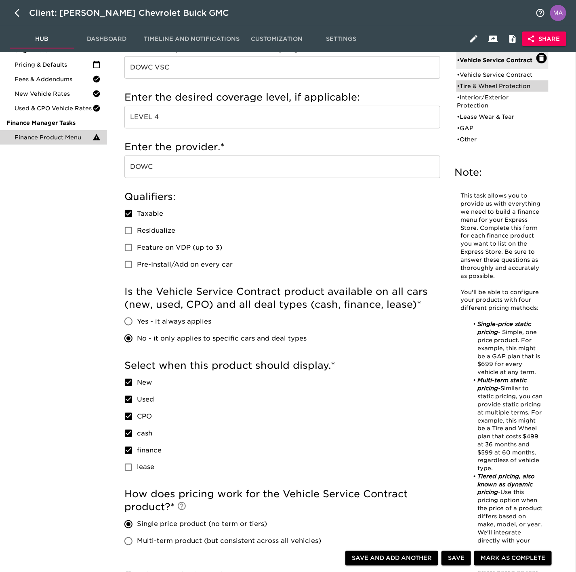
radio input "false"
radio input "true"
radio input "false"
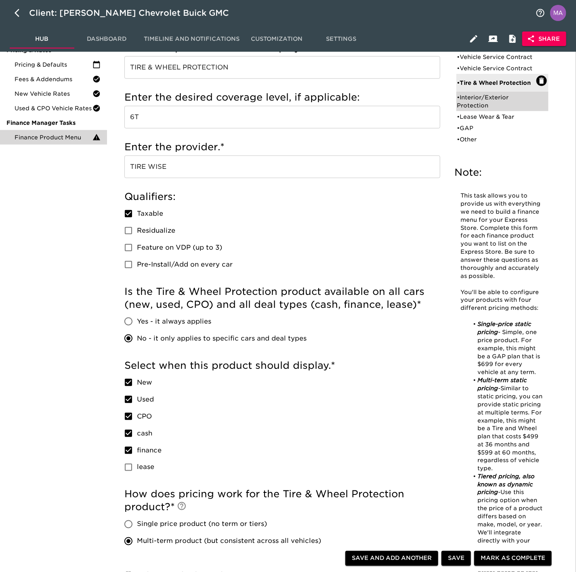
click at [474, 102] on div "• Interior/Exterior Protection" at bounding box center [498, 101] width 80 height 16
type input "Interior/Exterior Protection"
type input "BENCHMARK PAINT AND FAB"
type input "BENCHMARK"
radio input "true"
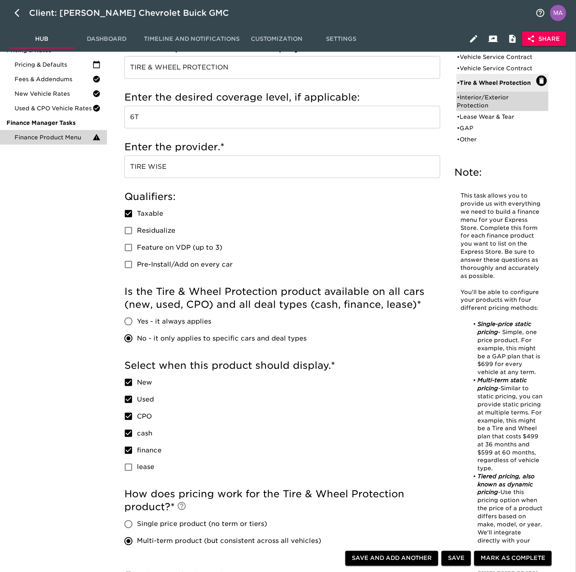
radio input "false"
checkbox input "false"
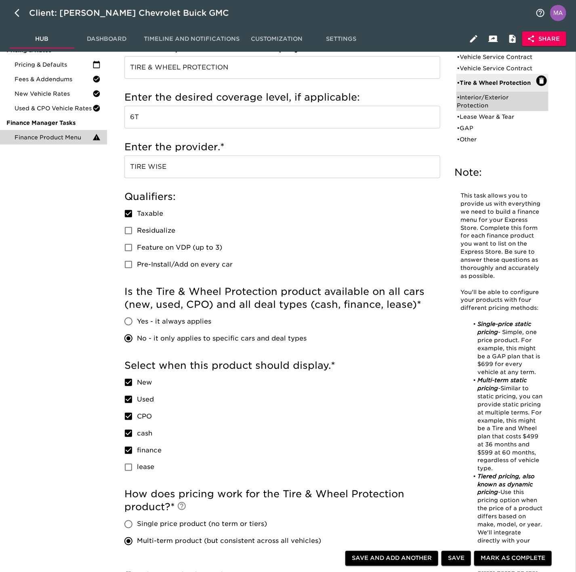
checkbox input "false"
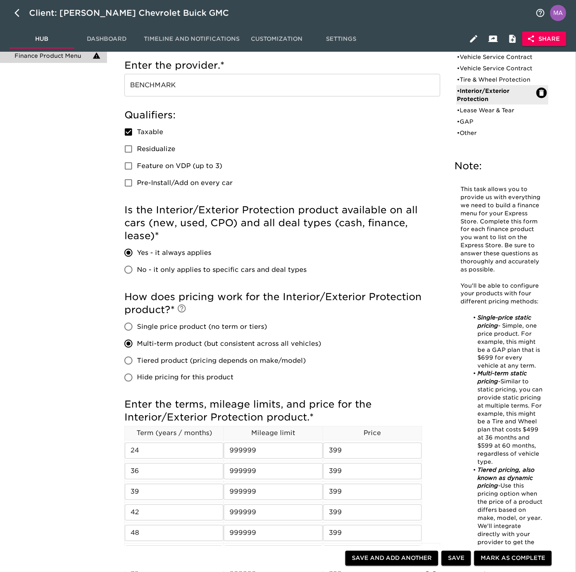
scroll to position [182, 0]
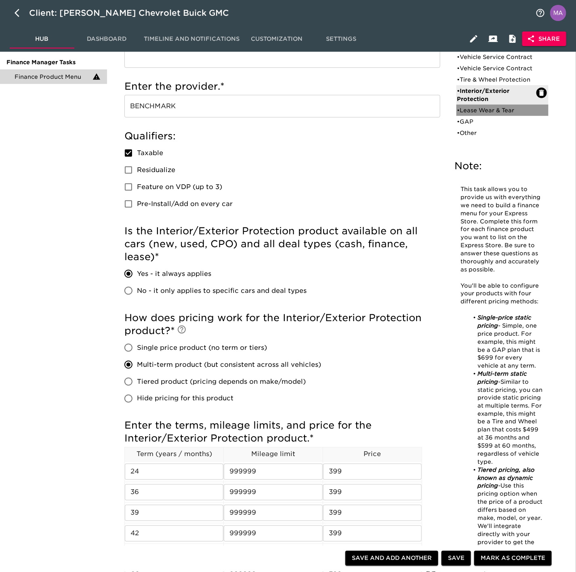
click at [474, 106] on div "• Lease Wear & Tear" at bounding box center [498, 110] width 80 height 8
type input "Lease Wear & Tear"
type input "ASSURANT LEASE WEAR AND TEAR"
type input "ASSURANT"
radio input "false"
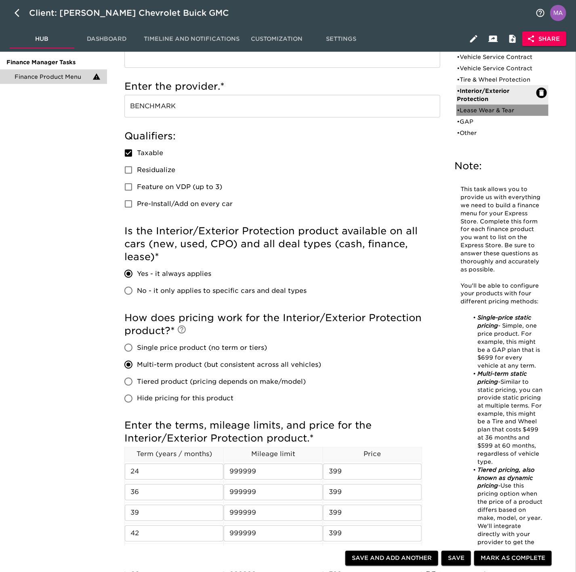
radio input "true"
checkbox input "true"
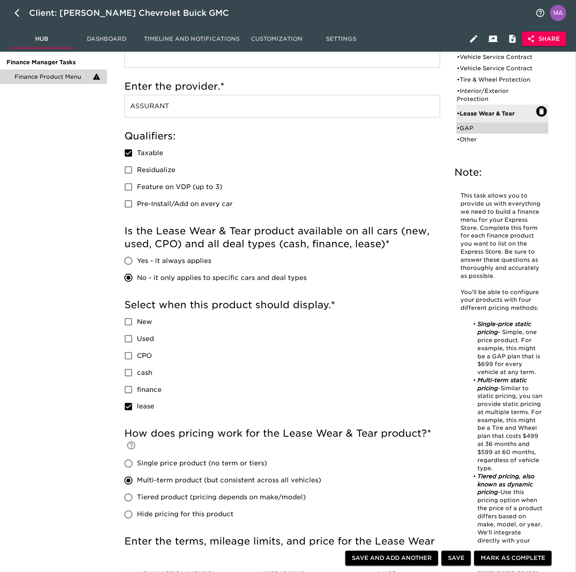
click at [478, 131] on div "• GAP" at bounding box center [498, 128] width 80 height 8
type input "GAP"
checkbox input "true"
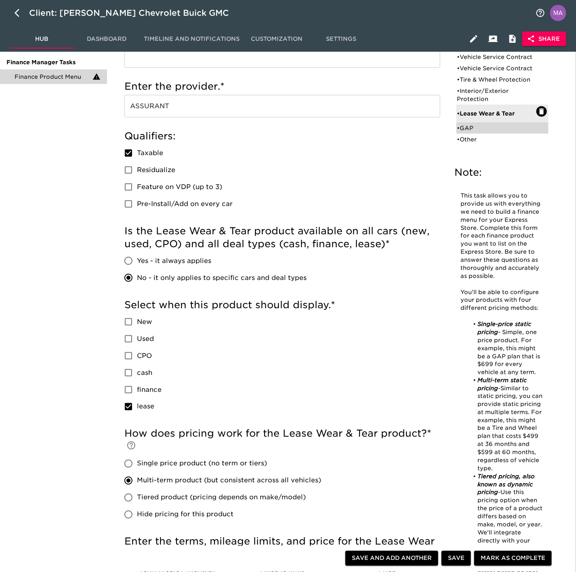
checkbox input "true"
checkbox input "false"
radio input "false"
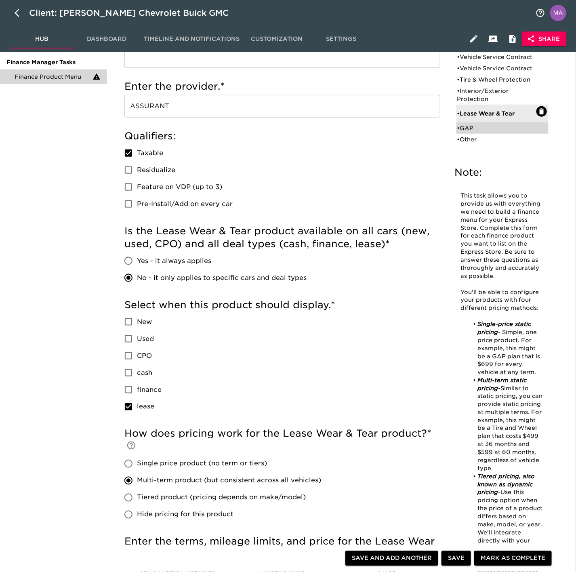
radio input "true"
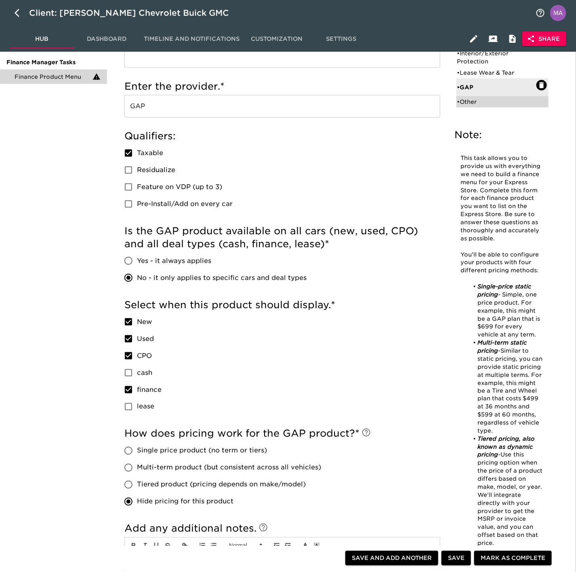
click at [465, 99] on div "• Other" at bounding box center [498, 102] width 80 height 8
type input "Other"
type input "ENVIRONMENTAL PROTECTION"
type input "[PERSON_NAME]"
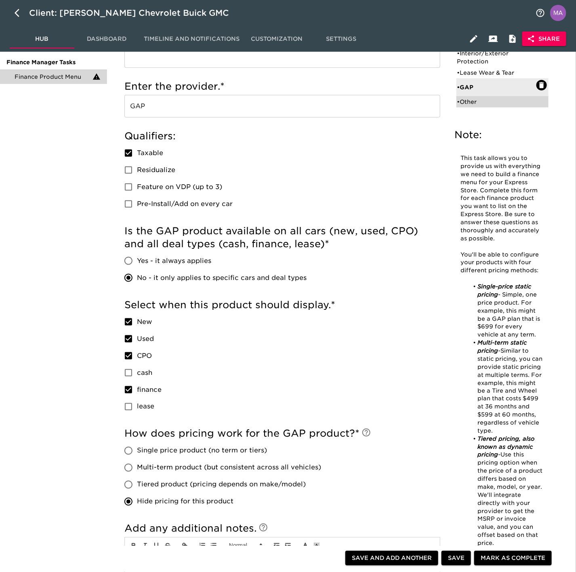
checkbox input "false"
checkbox input "true"
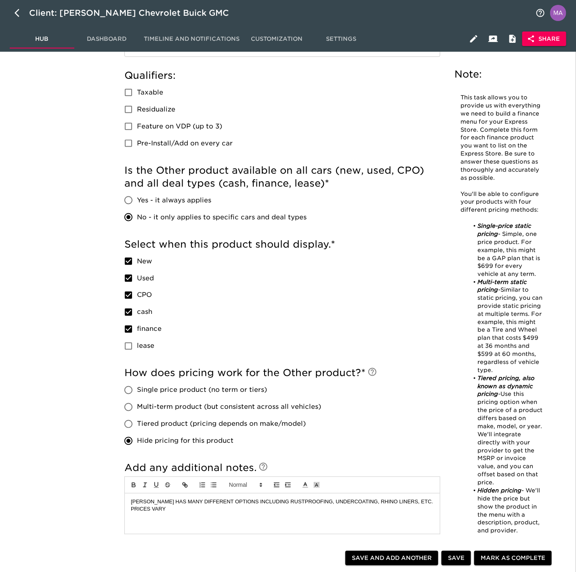
scroll to position [0, 0]
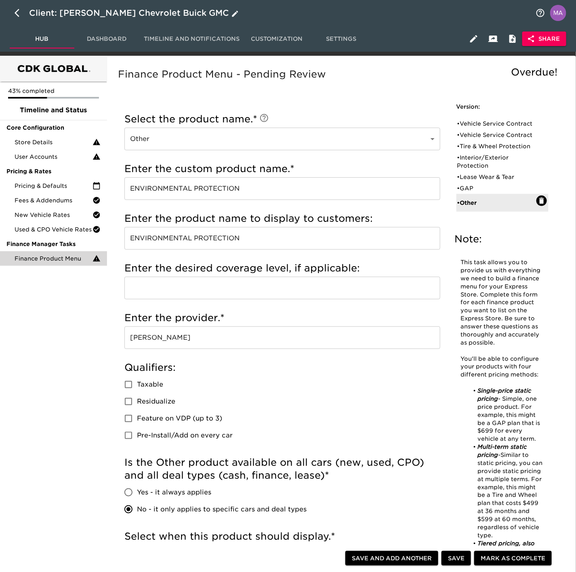
click at [17, 16] on icon "button" at bounding box center [17, 13] width 5 height 8
select select "10"
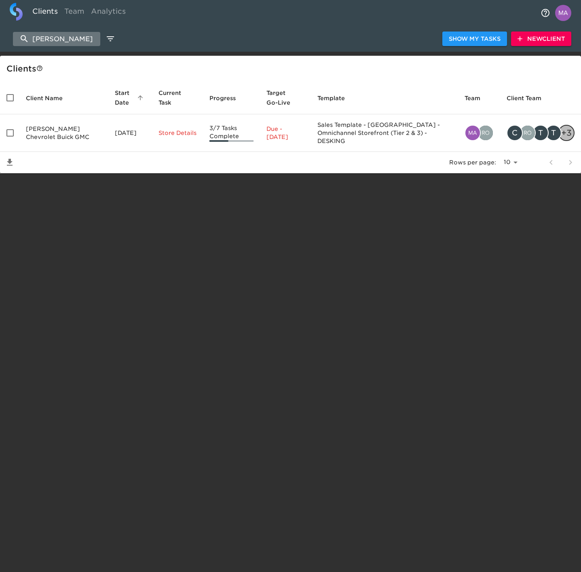
click at [46, 36] on input "[PERSON_NAME]" at bounding box center [56, 39] width 87 height 14
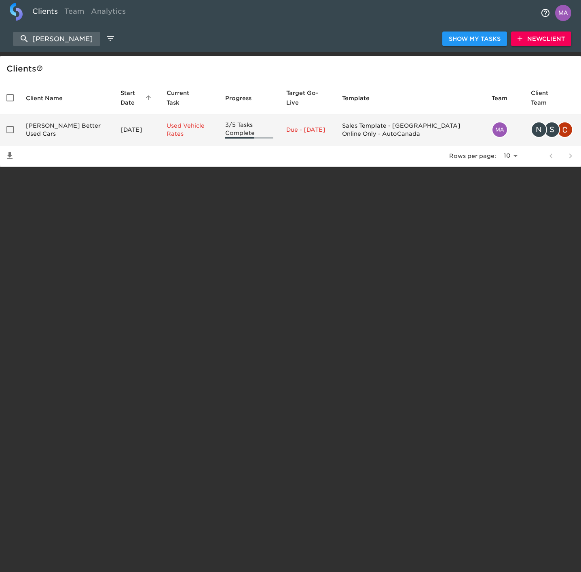
type input "[PERSON_NAME]"
click at [65, 132] on td "[PERSON_NAME] Better Used Cars" at bounding box center [66, 129] width 95 height 31
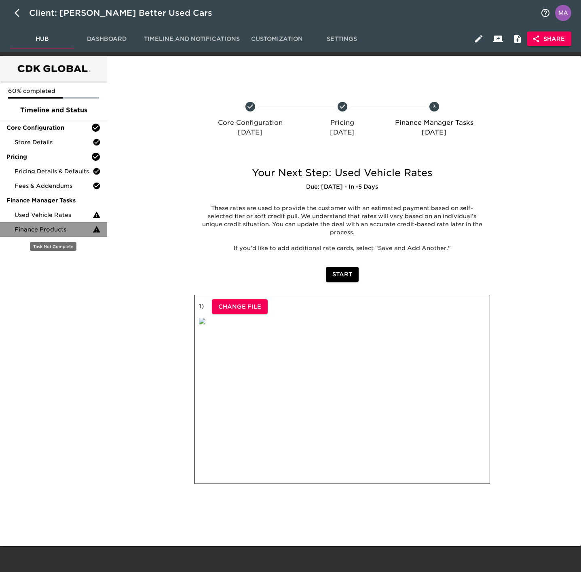
click at [50, 228] on span "Finance Products" at bounding box center [54, 230] width 78 height 8
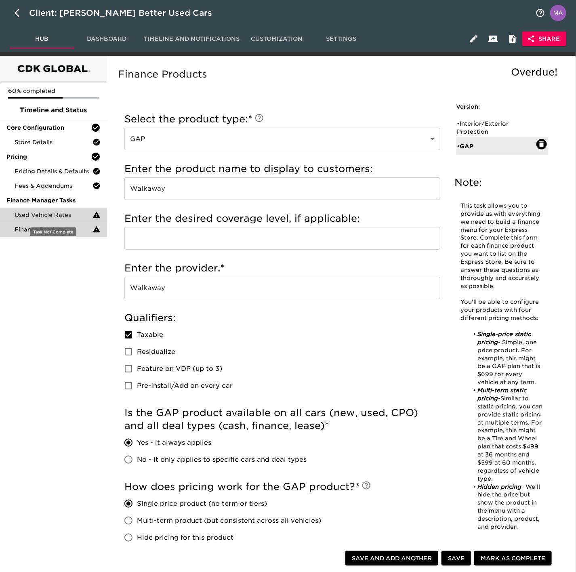
click at [50, 210] on div "Used Vehicle Rates" at bounding box center [53, 215] width 107 height 15
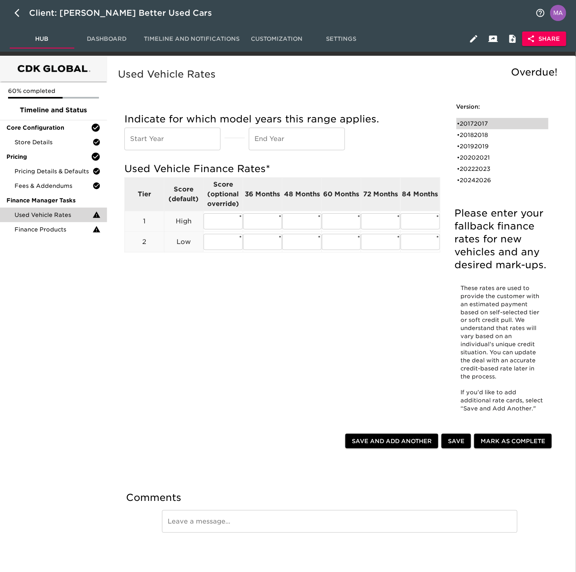
click at [479, 125] on div "• 20172017" at bounding box center [498, 124] width 80 height 8
type input "2017"
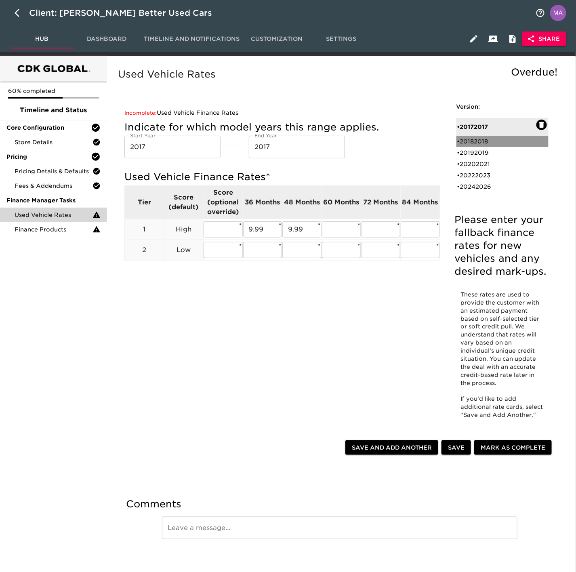
click at [478, 139] on div "• 20182018" at bounding box center [498, 141] width 80 height 8
type input "2018"
click at [481, 156] on div "• 20192019" at bounding box center [498, 153] width 80 height 8
type input "2019"
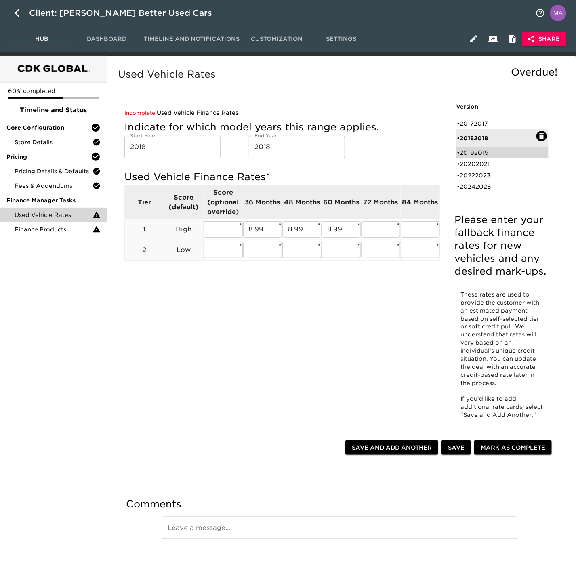
type input "2019"
click at [480, 164] on div "• 20202021" at bounding box center [498, 164] width 80 height 8
type input "2020"
type input "2021"
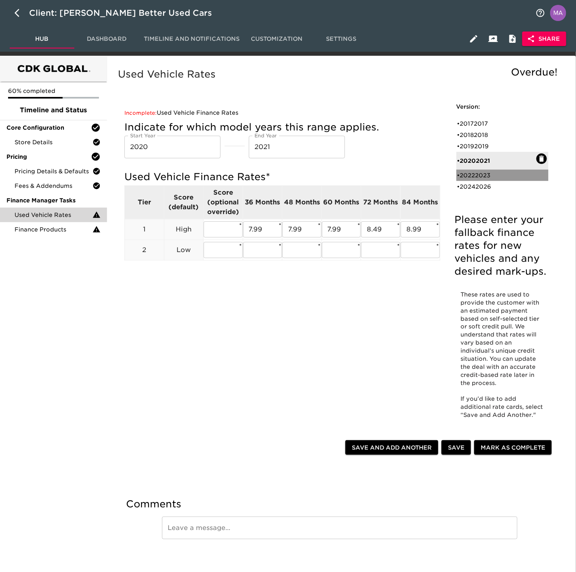
click at [477, 174] on div "• 20222023" at bounding box center [498, 175] width 80 height 8
click at [476, 186] on div "• 20242026" at bounding box center [498, 187] width 80 height 8
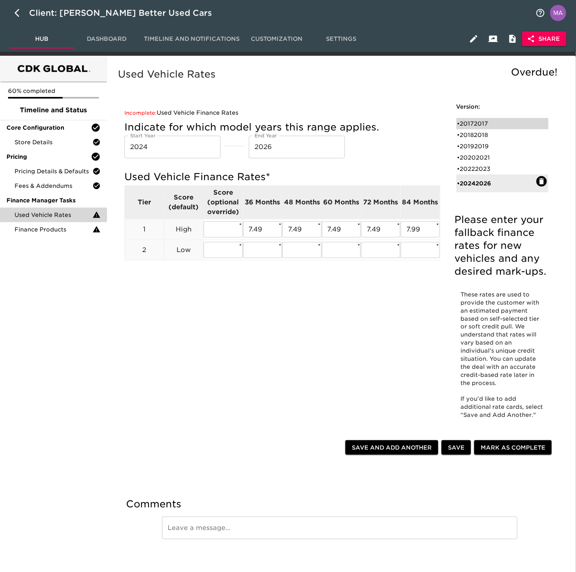
click at [487, 120] on div "• 20172017" at bounding box center [498, 124] width 80 height 8
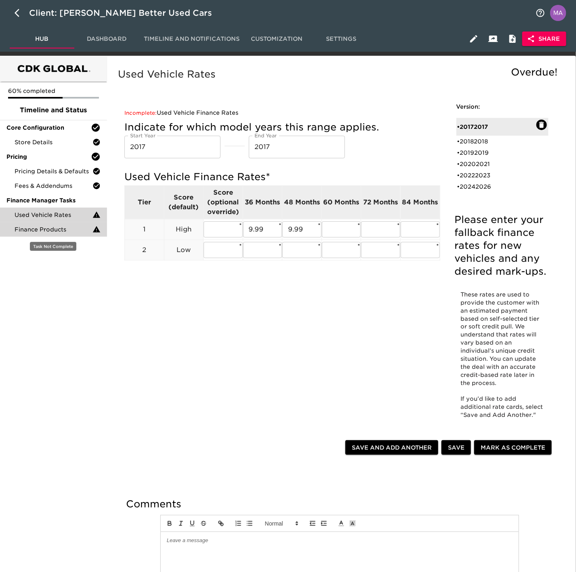
click at [58, 232] on span "Finance Products" at bounding box center [54, 230] width 78 height 8
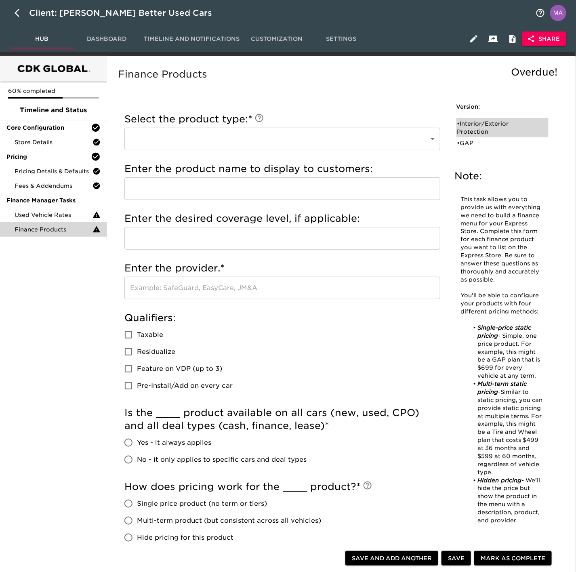
click at [499, 122] on div "• Interior/Exterior Protection" at bounding box center [498, 128] width 80 height 16
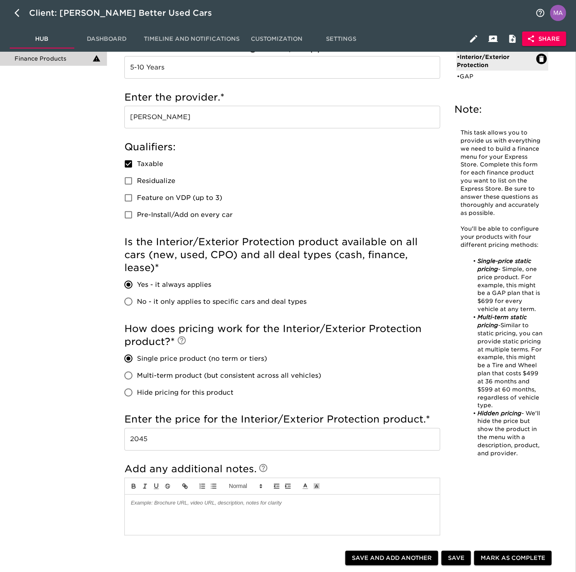
scroll to position [61, 0]
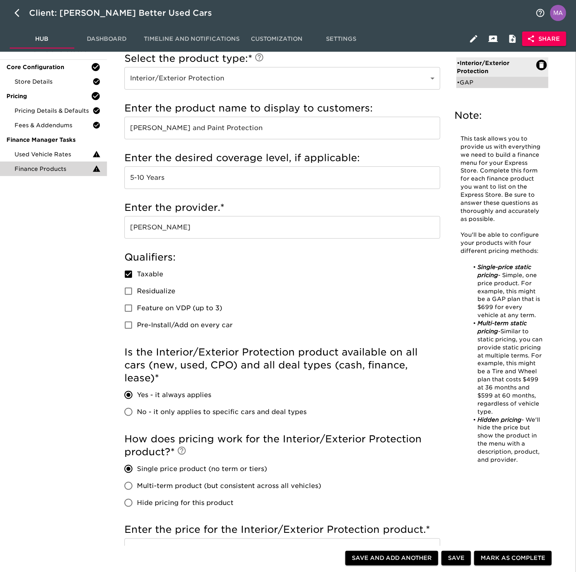
click at [479, 82] on div "• GAP" at bounding box center [498, 82] width 80 height 8
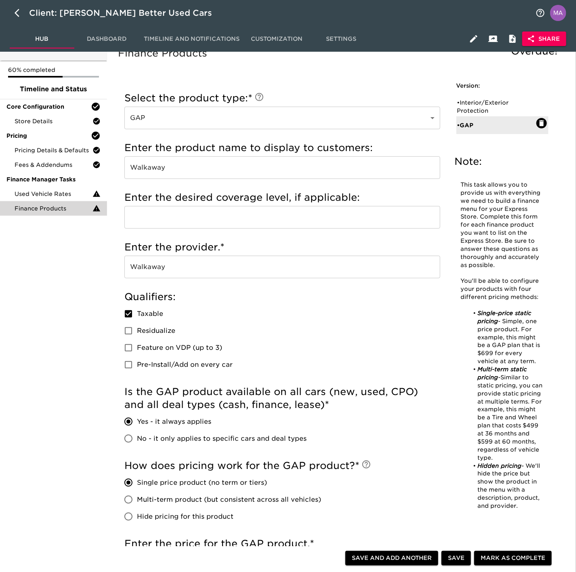
scroll to position [0, 0]
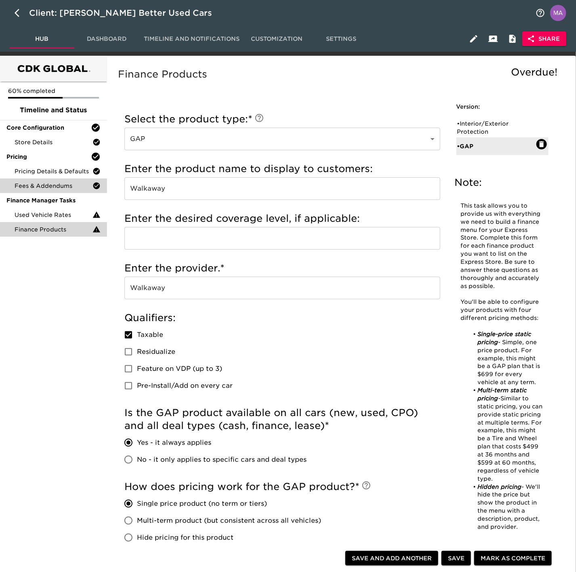
click at [59, 185] on span "Fees & Addendums" at bounding box center [54, 186] width 78 height 8
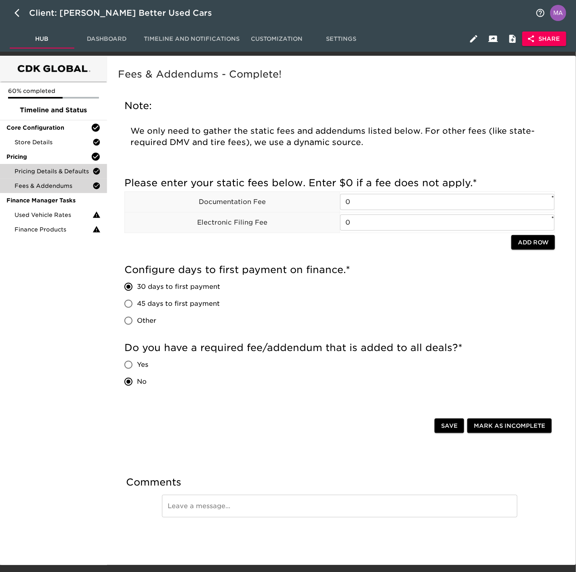
click at [65, 168] on span "Pricing Details & Defaults" at bounding box center [54, 171] width 78 height 8
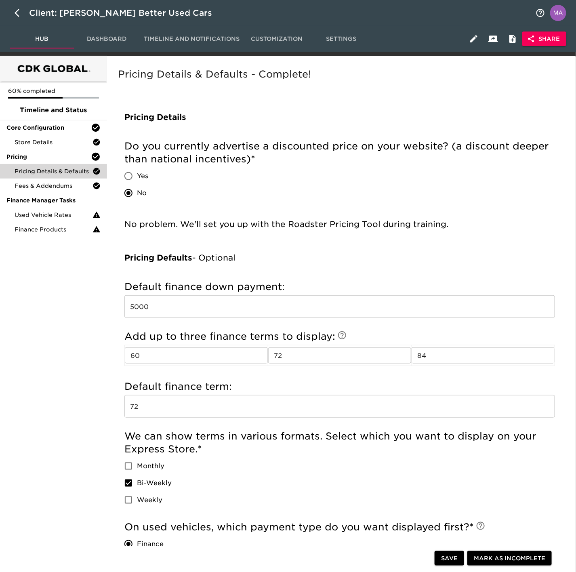
click at [37, 257] on div "60% completed Timeline and Status Core Configuration Store Details Pricing Pric…" at bounding box center [53, 400] width 107 height 689
click at [37, 233] on span "Finance Products" at bounding box center [54, 230] width 78 height 8
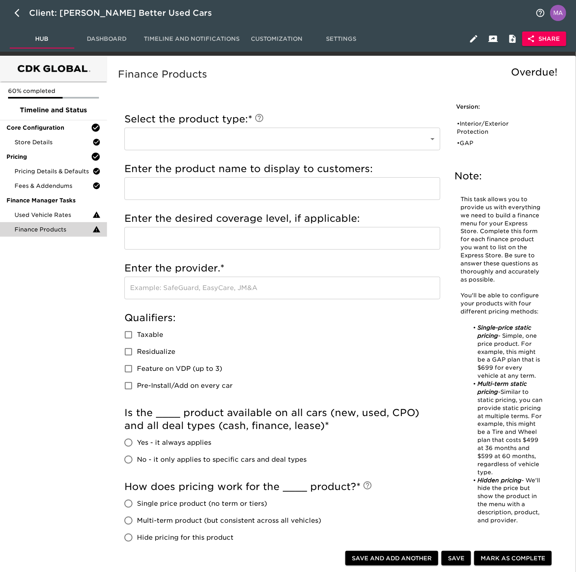
click at [67, 266] on div "60% completed Timeline and Status Core Configuration Store Details Pricing Pric…" at bounding box center [53, 432] width 107 height 752
click at [45, 143] on span "Store Details" at bounding box center [54, 142] width 78 height 8
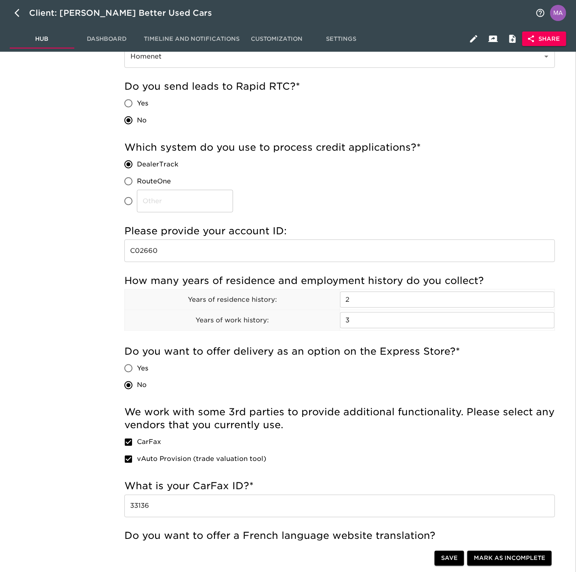
scroll to position [182, 0]
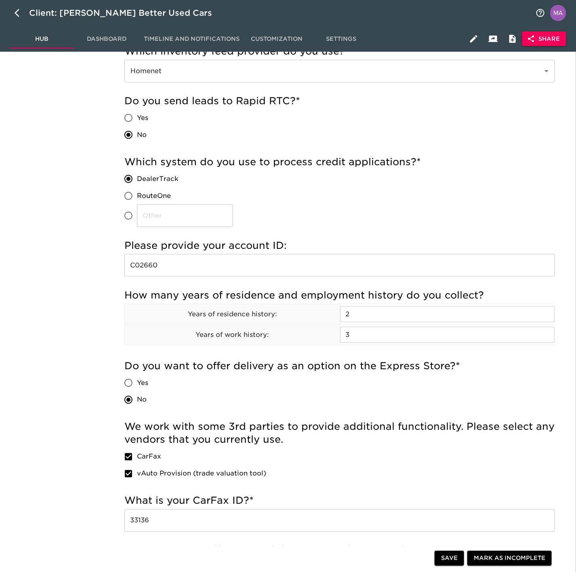
click at [44, 276] on div "60% completed Timeline and Status Core Configuration Store Details Pricing Pric…" at bounding box center [53, 385] width 107 height 1022
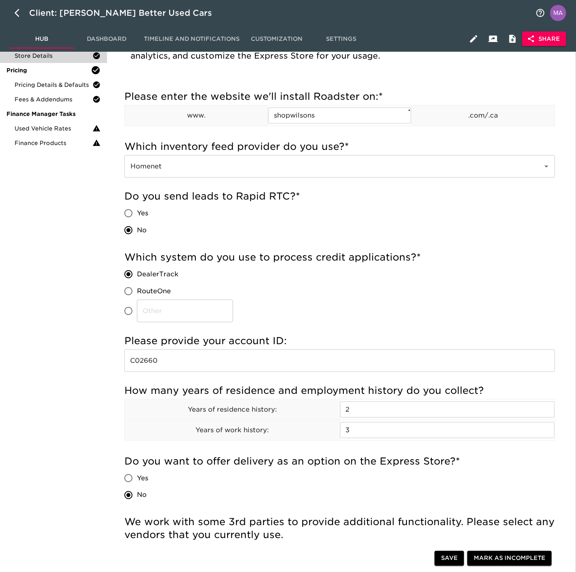
scroll to position [0, 0]
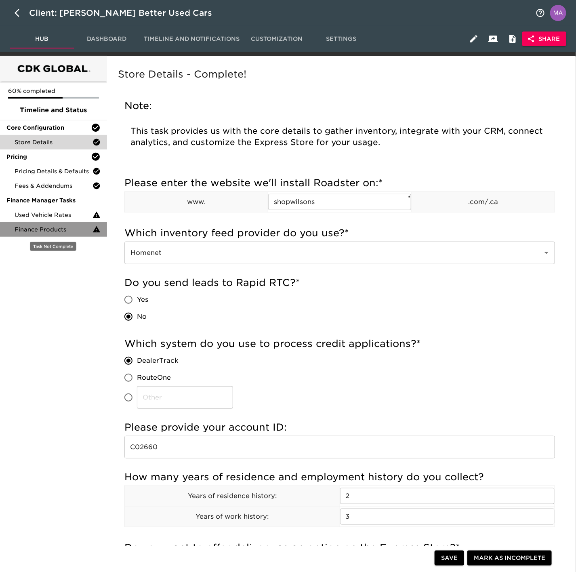
click at [55, 232] on span "Finance Products" at bounding box center [54, 230] width 78 height 8
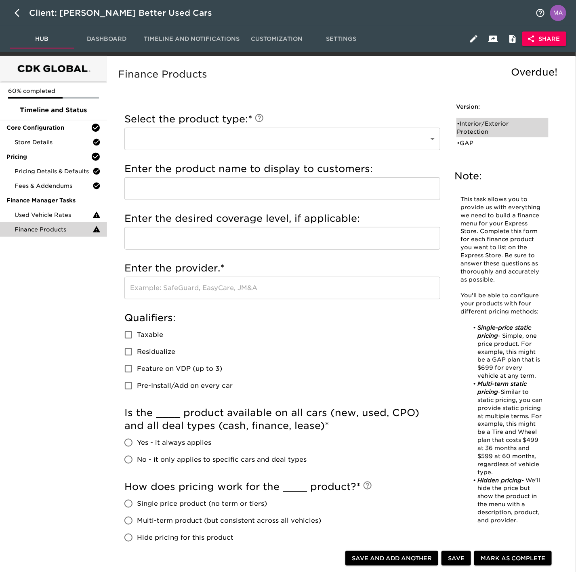
click at [471, 125] on div "• Interior/Exterior Protection" at bounding box center [498, 128] width 80 height 16
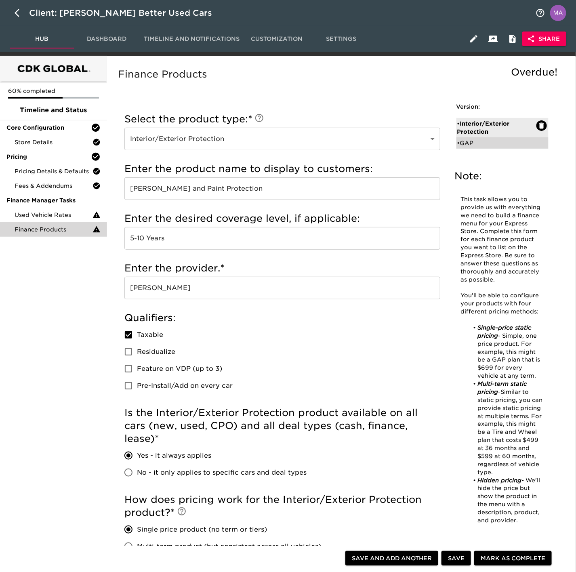
click at [470, 144] on div "• GAP" at bounding box center [498, 143] width 80 height 8
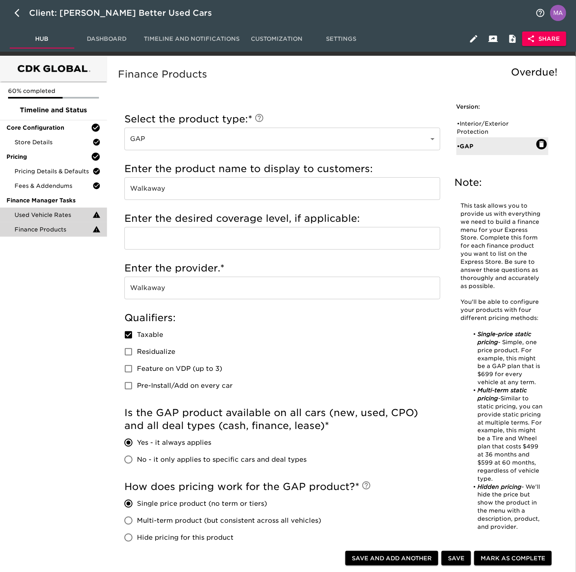
click at [57, 213] on span "Used Vehicle Rates" at bounding box center [54, 215] width 78 height 8
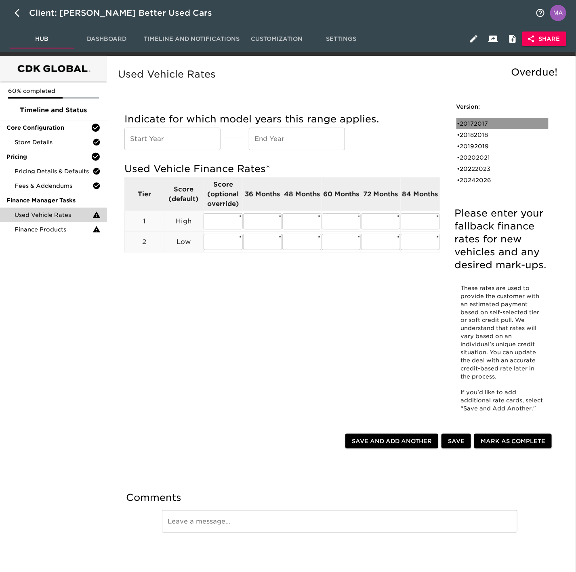
click at [493, 121] on div "• 20172017" at bounding box center [498, 124] width 80 height 8
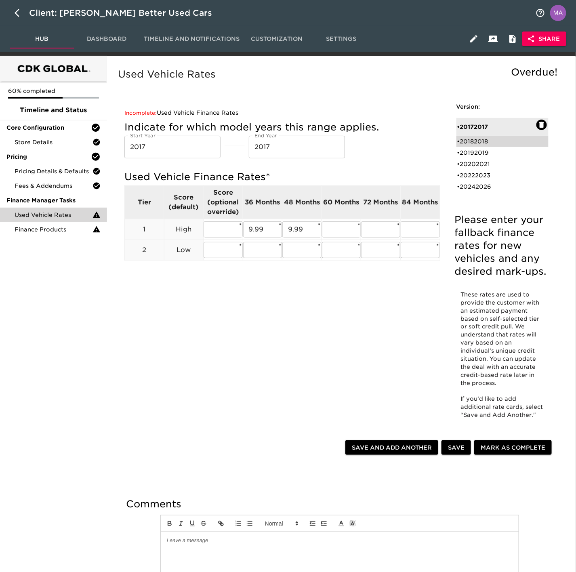
click at [479, 143] on div "• 20182018" at bounding box center [498, 141] width 80 height 8
click at [469, 156] on div "• 20192019" at bounding box center [498, 153] width 80 height 8
click at [509, 160] on div "• 20202021" at bounding box center [498, 164] width 80 height 8
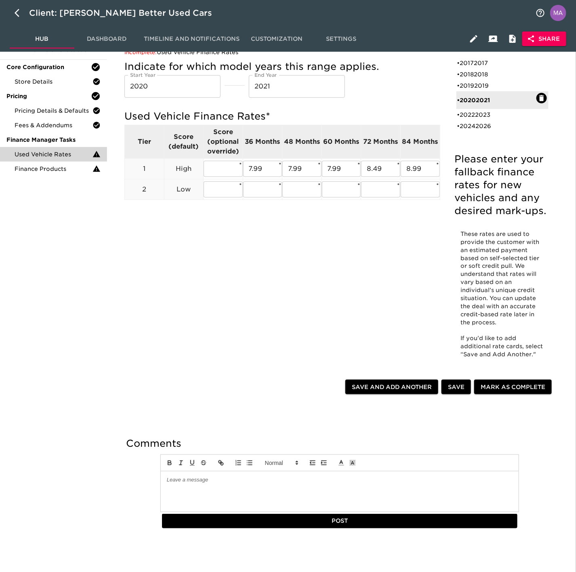
scroll to position [91, 0]
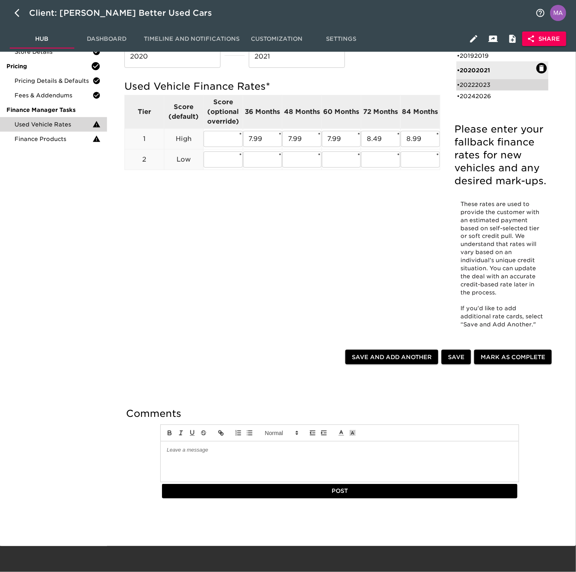
click at [495, 86] on div "• 20222023" at bounding box center [498, 85] width 80 height 8
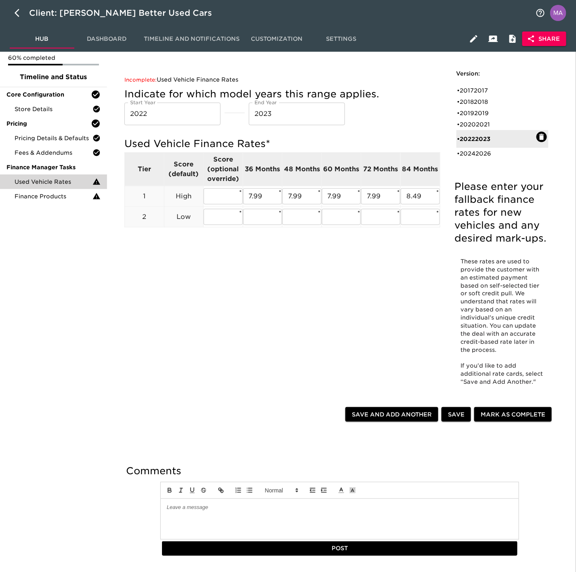
scroll to position [30, 0]
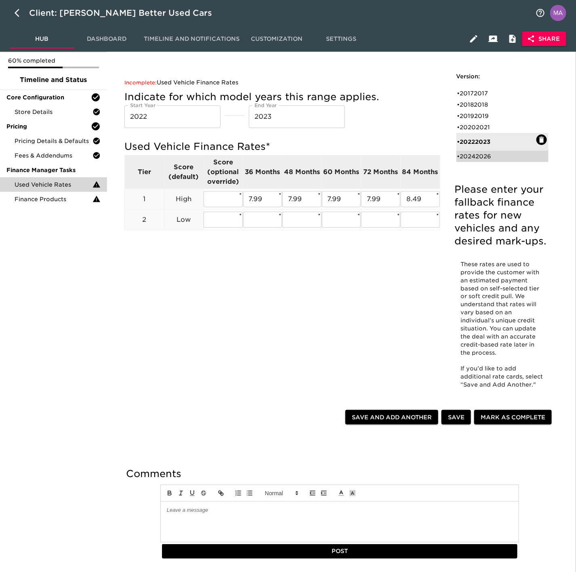
click at [494, 154] on div "• 20242026" at bounding box center [498, 156] width 80 height 8
click at [108, 354] on div "Used Vehicle Rates Overdue! Please enter your fallback finance rates for new ve…" at bounding box center [339, 317] width 463 height 559
click at [59, 340] on div "60% completed Timeline and Status Core Configuration Store Details Pricing Pric…" at bounding box center [53, 315] width 107 height 581
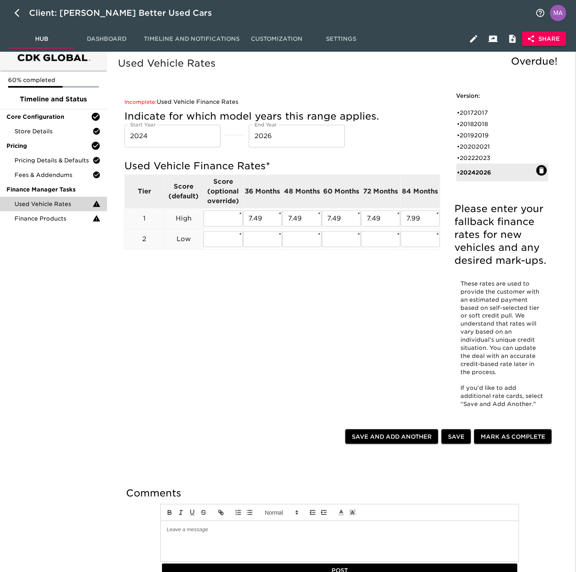
scroll to position [0, 0]
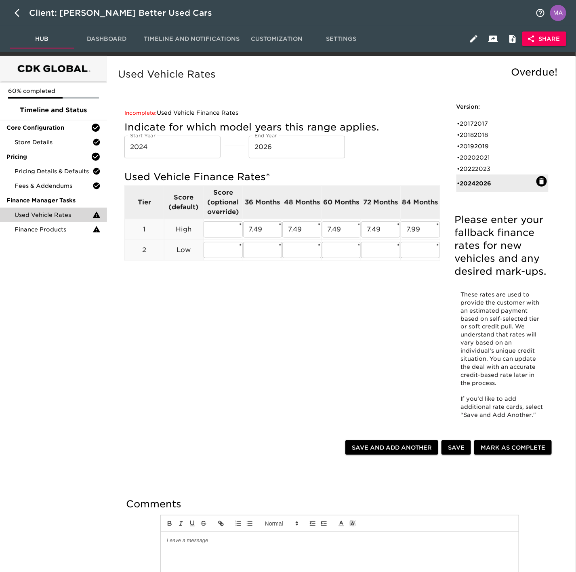
click at [219, 354] on div "Used Vehicle Rates Overdue! Please enter your fallback finance rates for new ve…" at bounding box center [339, 250] width 447 height 369
click at [66, 174] on span "Pricing Details & Defaults" at bounding box center [54, 171] width 78 height 8
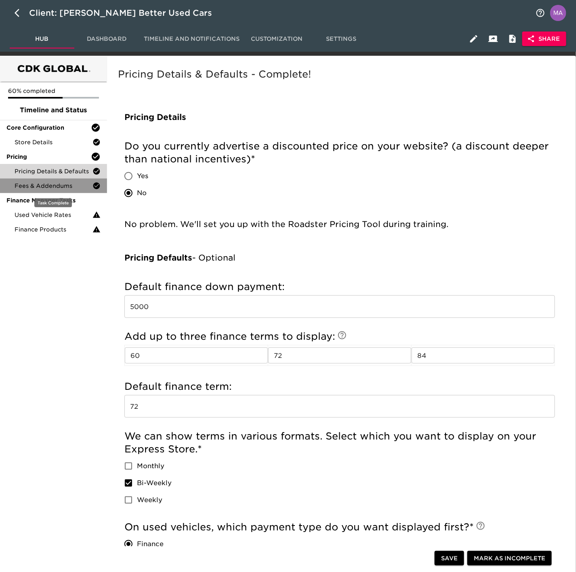
click at [62, 183] on span "Fees & Addendums" at bounding box center [54, 186] width 78 height 8
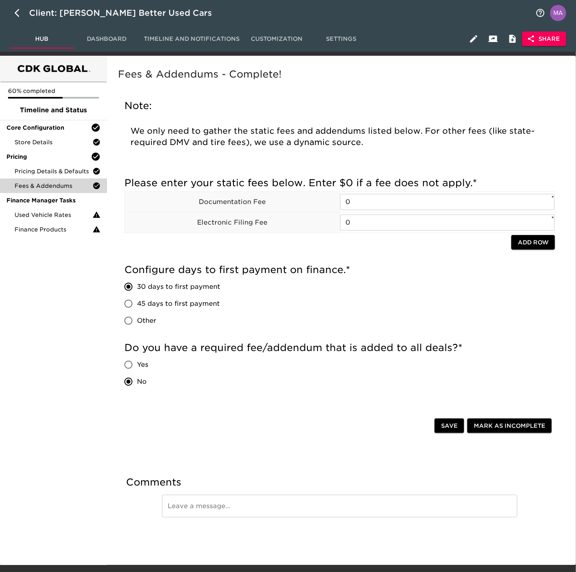
click at [61, 325] on div "60% completed Timeline and Status Core Configuration Store Details Pricing Pric…" at bounding box center [53, 311] width 107 height 510
click at [52, 176] on div "Pricing Details & Defaults" at bounding box center [53, 171] width 107 height 15
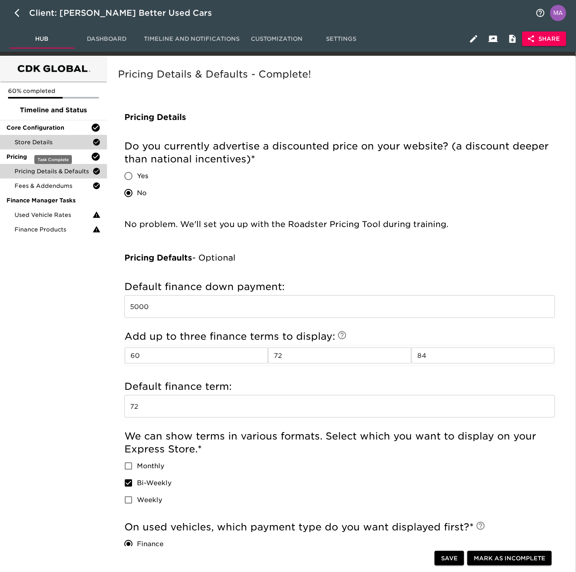
click at [56, 140] on span "Store Details" at bounding box center [54, 142] width 78 height 8
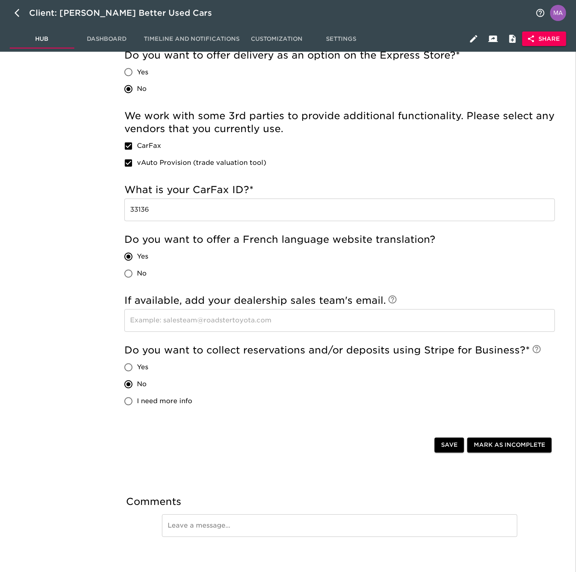
scroll to position [472, 0]
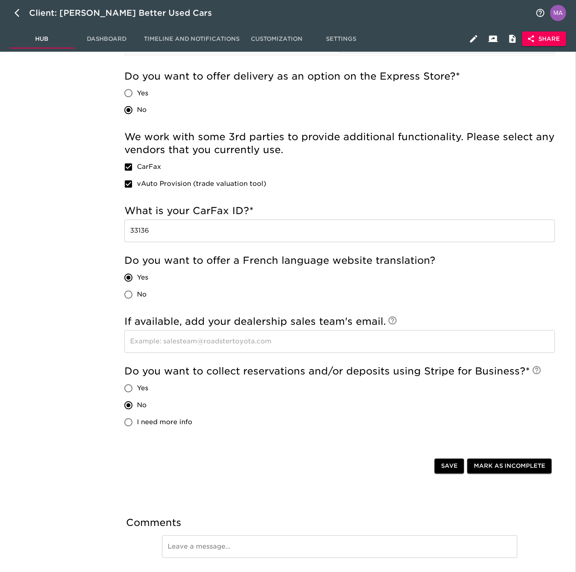
click at [198, 236] on input "33136" at bounding box center [339, 231] width 431 height 23
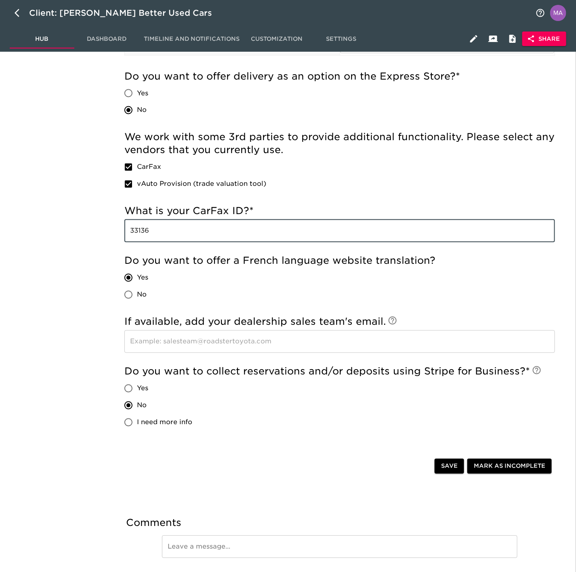
click at [198, 236] on input "33136" at bounding box center [339, 231] width 431 height 23
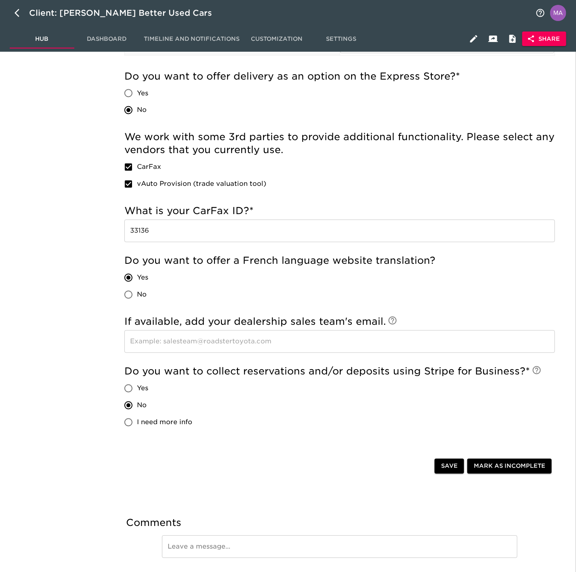
click at [68, 335] on div "60% completed Timeline and Status Core Configuration Store Details Pricing Pric…" at bounding box center [53, 95] width 107 height 1022
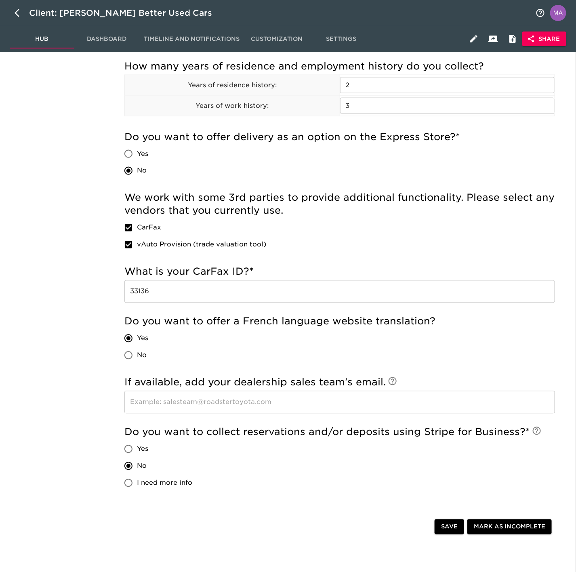
click at [55, 266] on div "60% completed Timeline and Status Core Configuration Store Details Pricing Pric…" at bounding box center [53, 156] width 107 height 1022
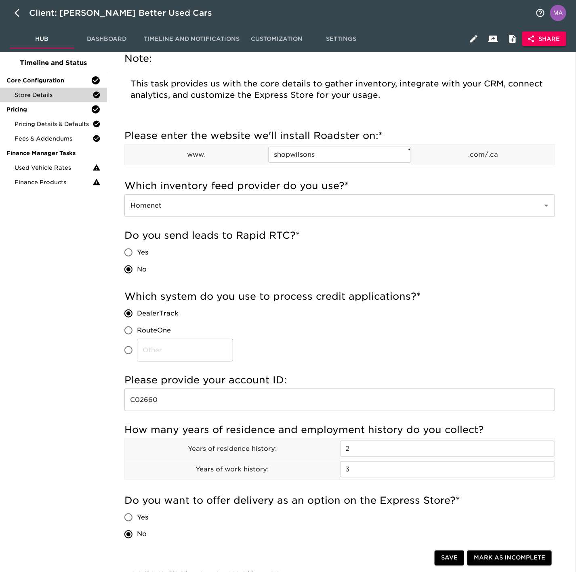
scroll to position [0, 0]
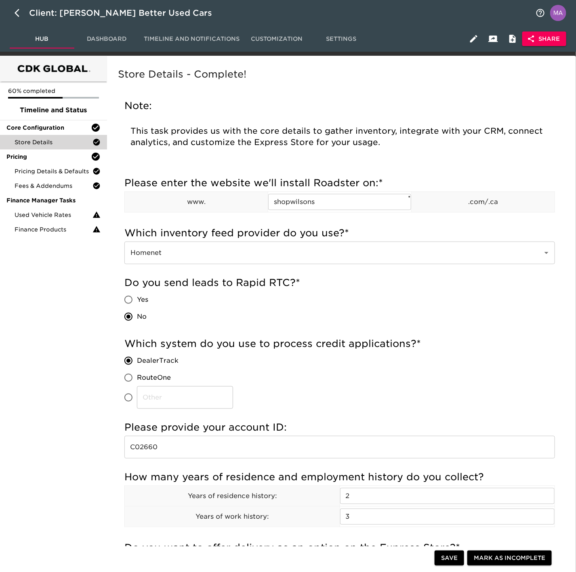
click at [53, 302] on div "60% completed Timeline and Status Core Configuration Store Details Pricing Pric…" at bounding box center [53, 567] width 107 height 1022
click at [54, 232] on span "Finance Products" at bounding box center [54, 230] width 78 height 8
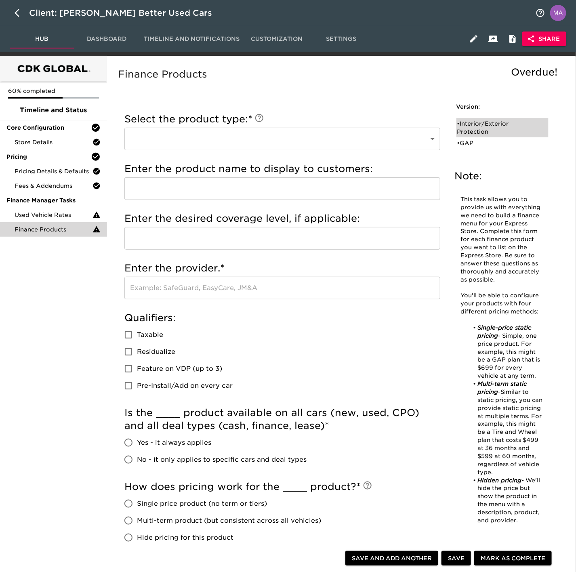
click at [485, 127] on div "• Interior/Exterior Protection" at bounding box center [498, 128] width 80 height 16
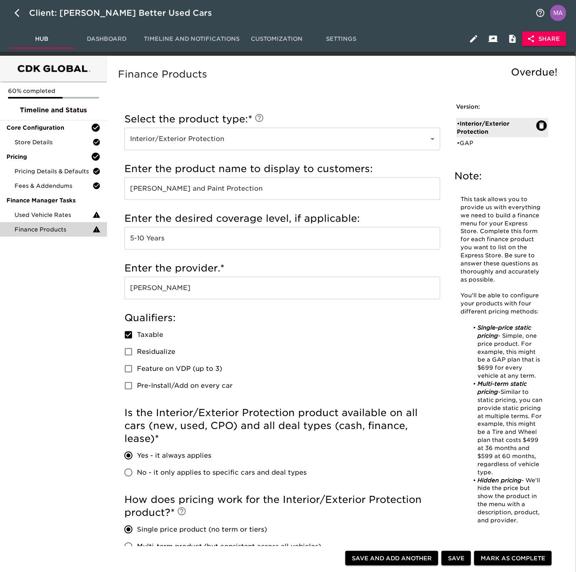
click at [282, 181] on input "[PERSON_NAME] and Paint Protection" at bounding box center [282, 188] width 316 height 23
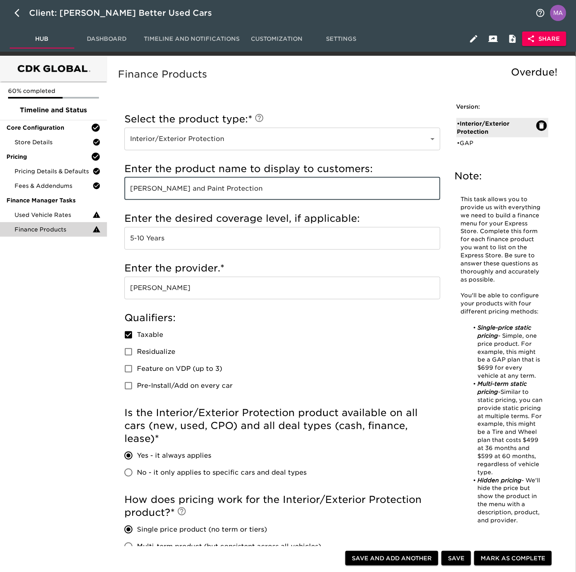
click at [282, 181] on input "[PERSON_NAME] and Paint Protection" at bounding box center [282, 188] width 316 height 23
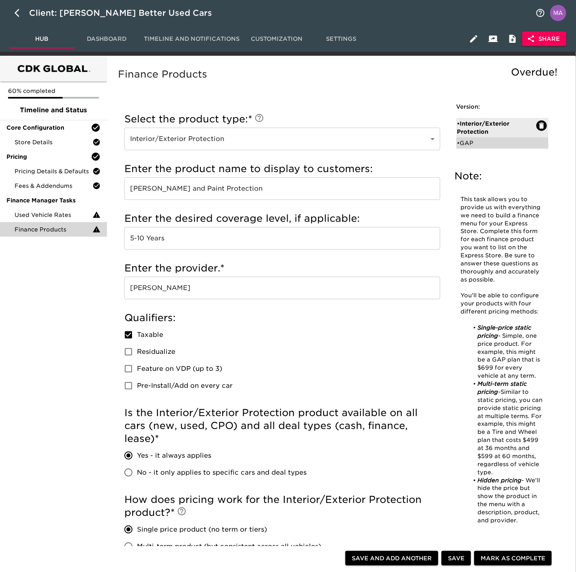
click at [466, 142] on div "• GAP" at bounding box center [498, 143] width 80 height 8
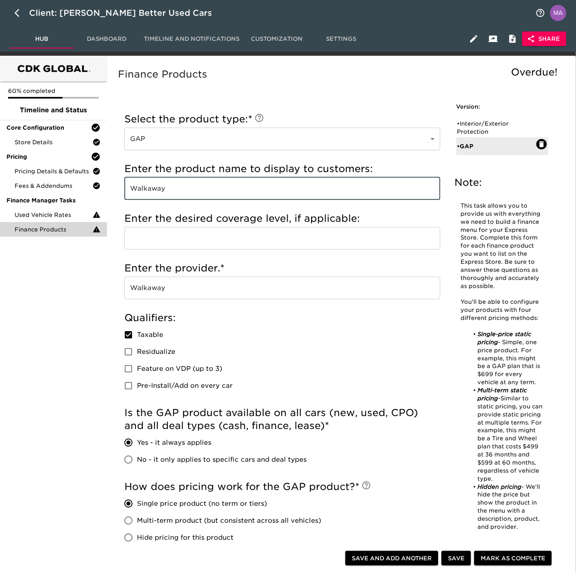
click at [233, 193] on input "Walkaway" at bounding box center [282, 188] width 316 height 23
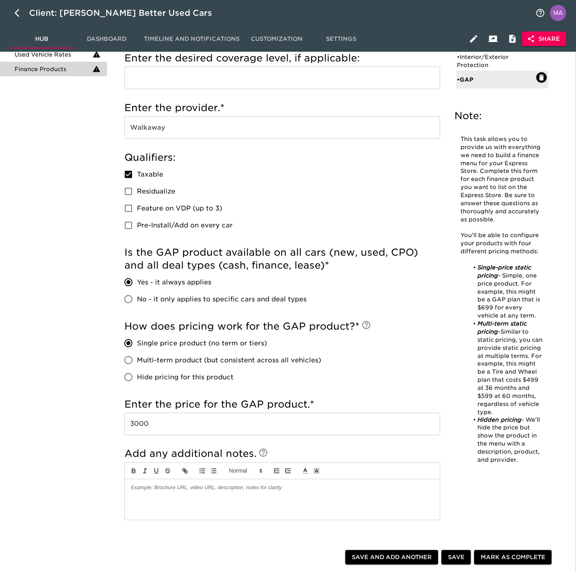
scroll to position [182, 0]
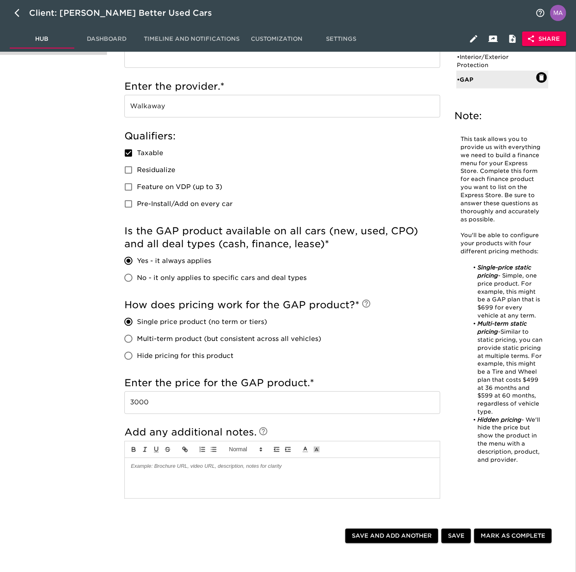
click at [76, 330] on div "60% completed Timeline and Status Core Configuration Store Details Pricing Pric…" at bounding box center [53, 275] width 107 height 802
click at [78, 279] on div "60% completed Timeline and Status Core Configuration Store Details Pricing Pric…" at bounding box center [53, 275] width 107 height 802
click at [60, 354] on div "60% completed Timeline and Status Core Configuration Store Details Pricing Pric…" at bounding box center [53, 275] width 107 height 802
click at [38, 263] on div "60% completed Timeline and Status Core Configuration Store Details Pricing Pric…" at bounding box center [53, 275] width 107 height 802
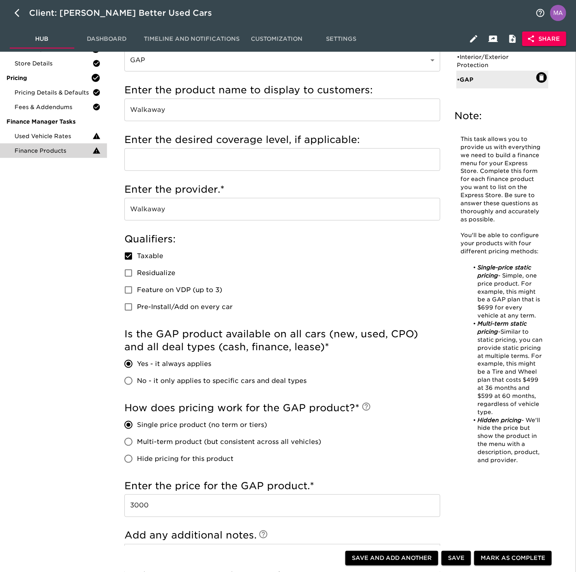
scroll to position [0, 0]
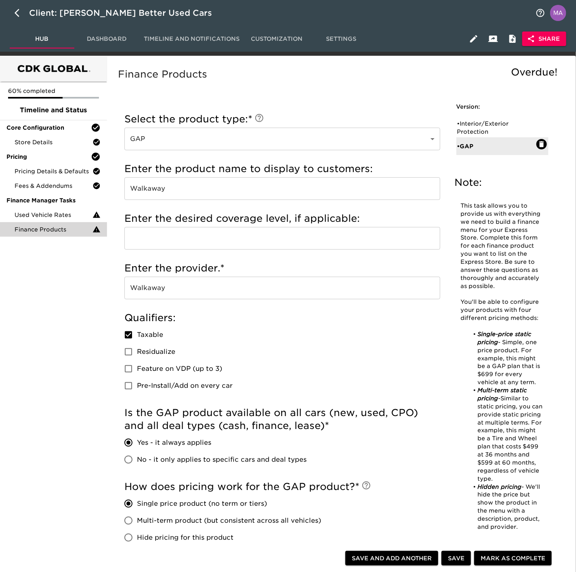
click at [61, 314] on div "60% completed Timeline and Status Core Configuration Store Details Pricing Pric…" at bounding box center [53, 457] width 107 height 802
